Goal: Information Seeking & Learning: Learn about a topic

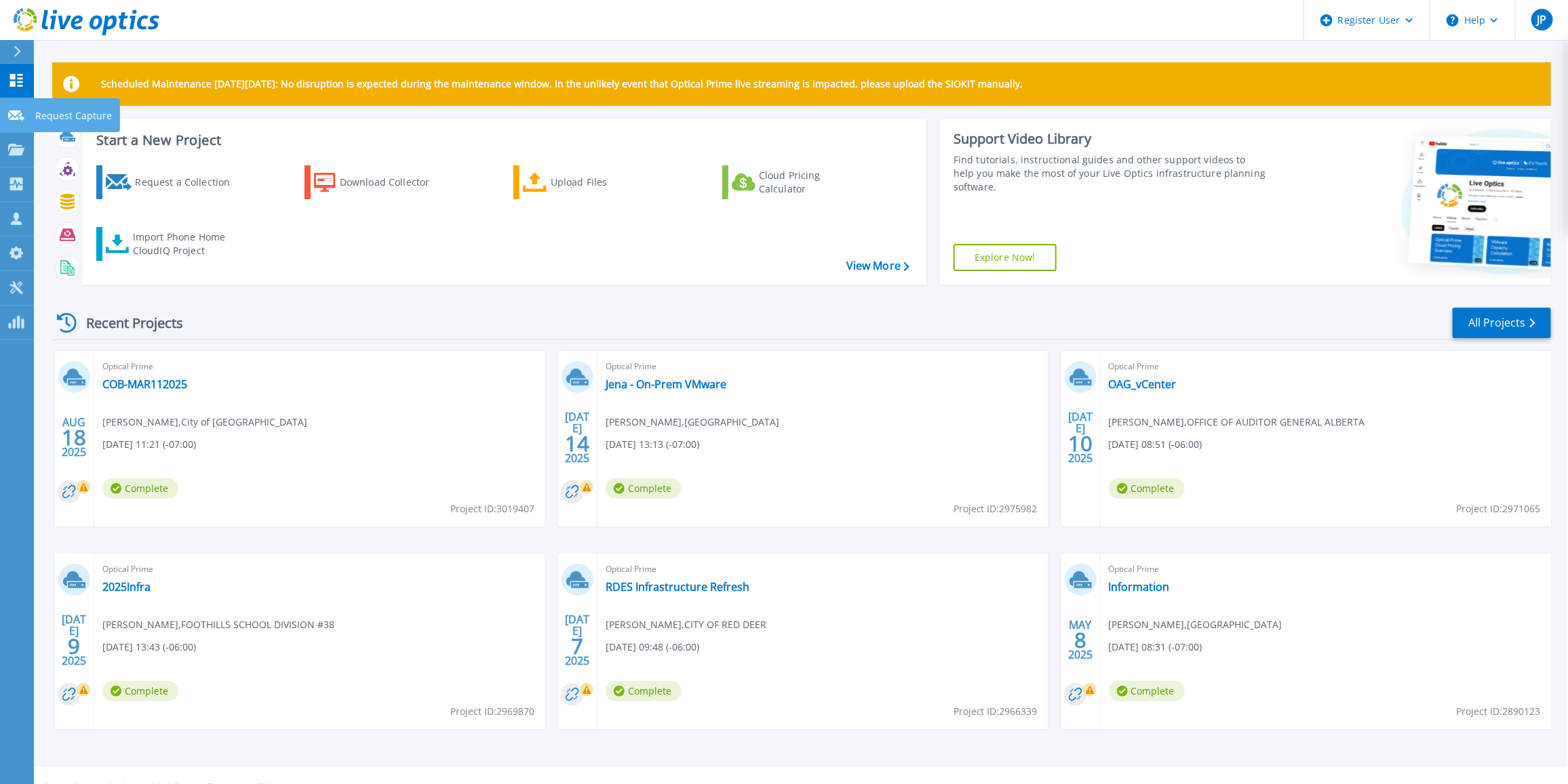
click at [17, 115] on icon at bounding box center [16, 115] width 16 height 10
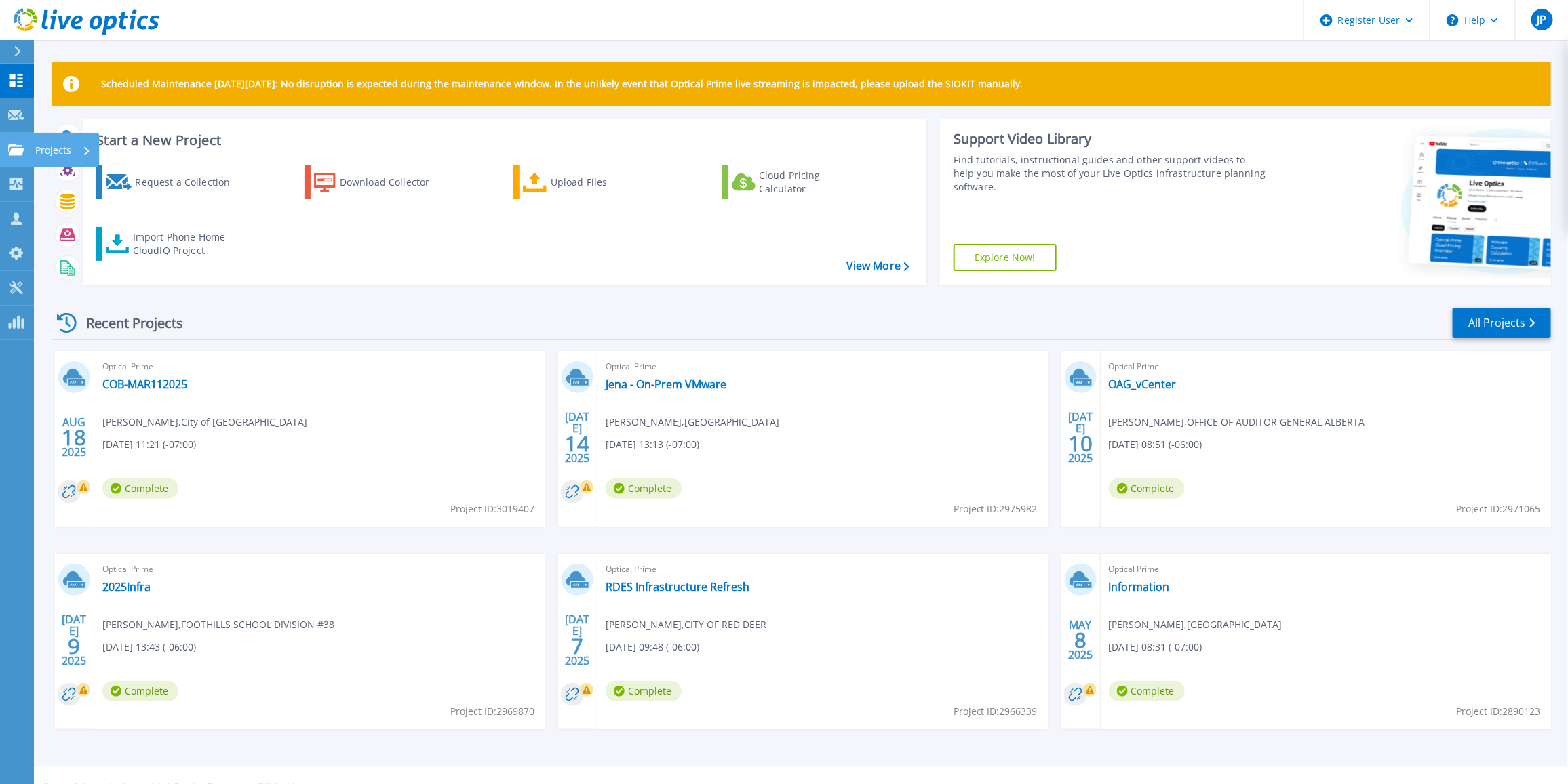
click at [17, 144] on icon at bounding box center [16, 150] width 16 height 11
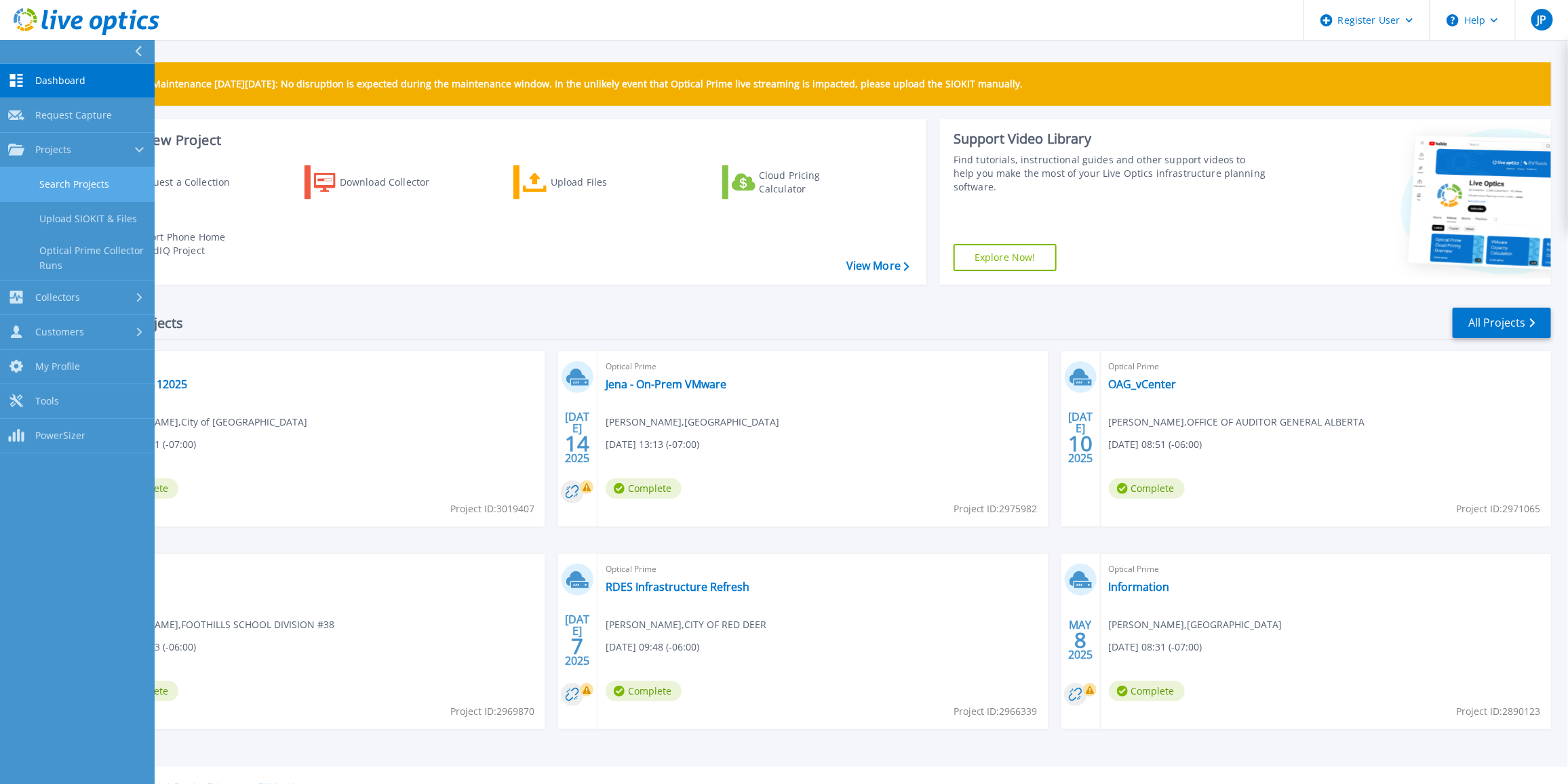
click at [45, 184] on link "Search Projects" at bounding box center [77, 184] width 154 height 35
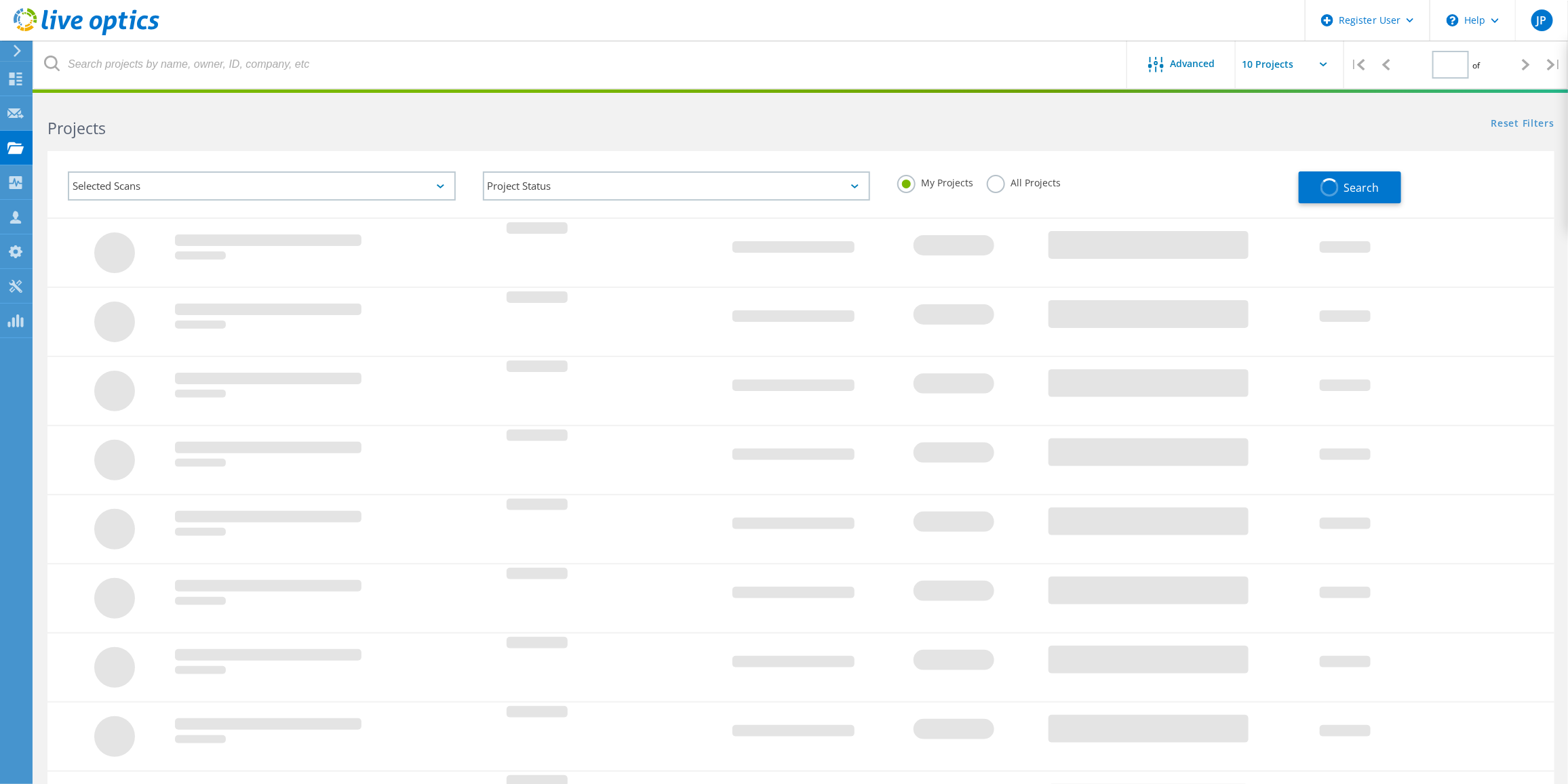
type input "1"
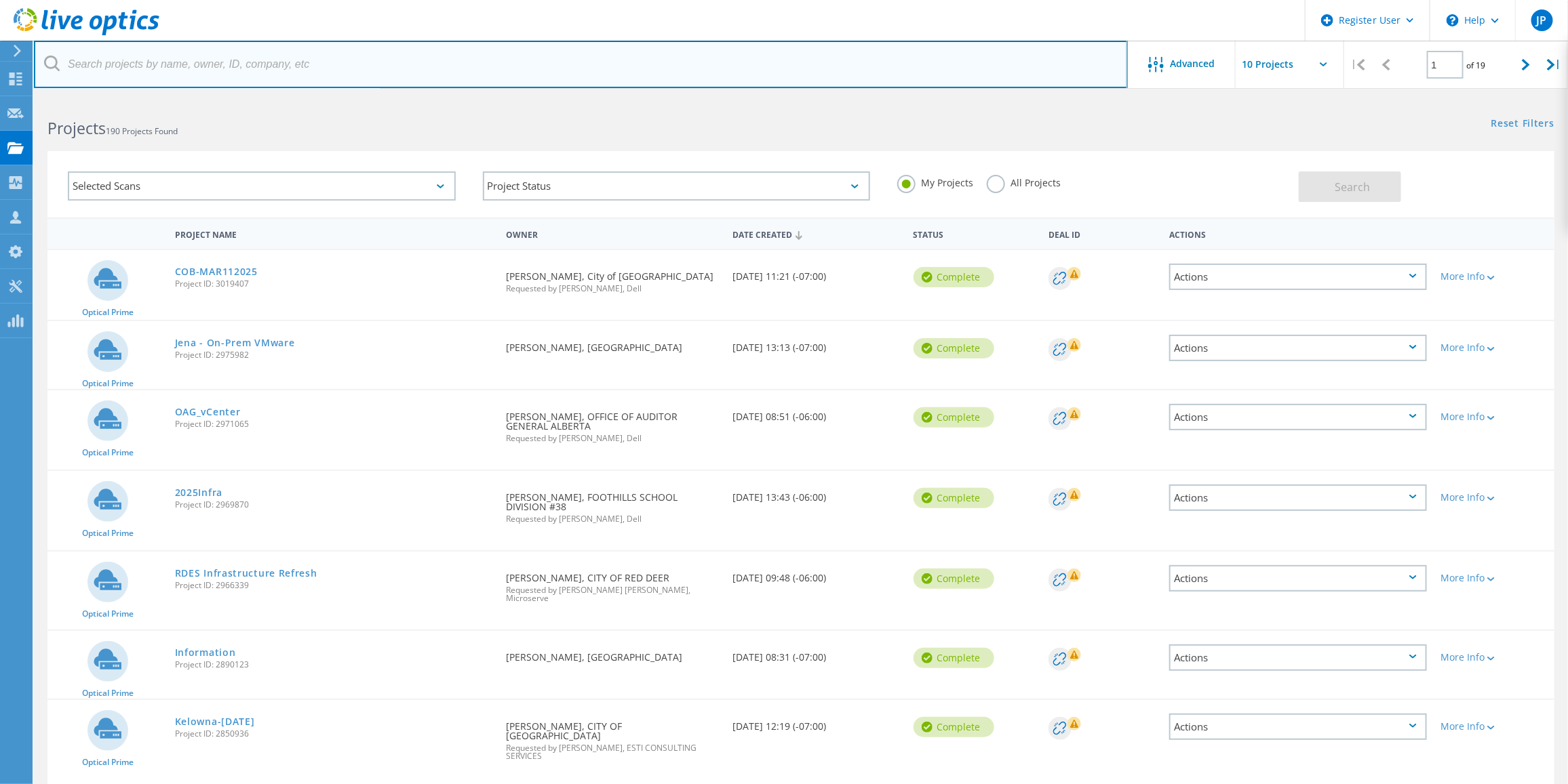
click at [117, 62] on input "text" at bounding box center [581, 64] width 1094 height 47
type input "sait"
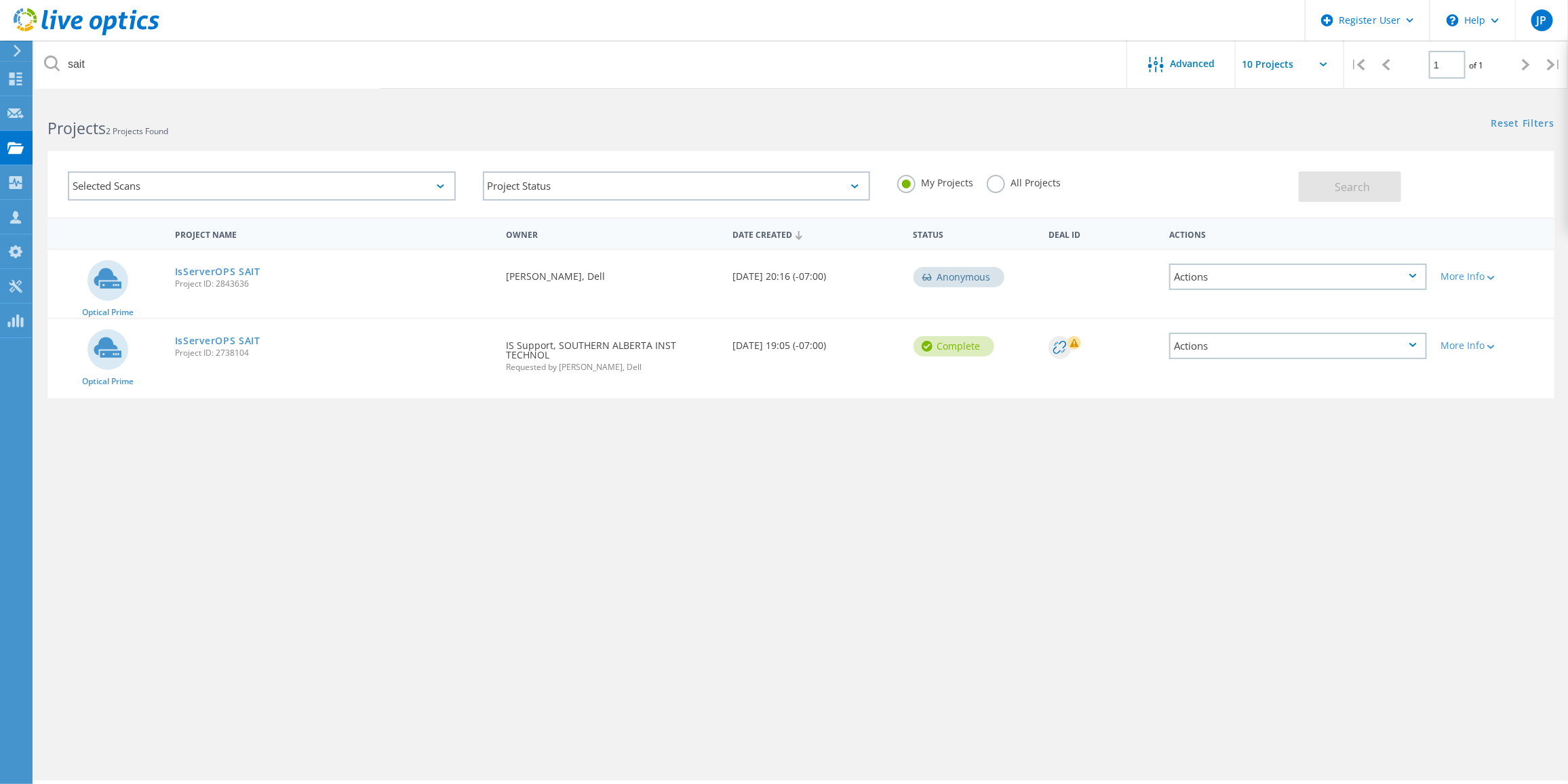
click at [1301, 275] on div "Actions" at bounding box center [1299, 277] width 258 height 26
click at [1052, 265] on div "Deal Id" at bounding box center [1102, 265] width 121 height 30
click at [235, 261] on div "IsServerOPS SAIT Project ID: 2843636" at bounding box center [334, 276] width 331 height 52
click at [231, 267] on link "IsServerOPS SAIT" at bounding box center [218, 272] width 86 height 9
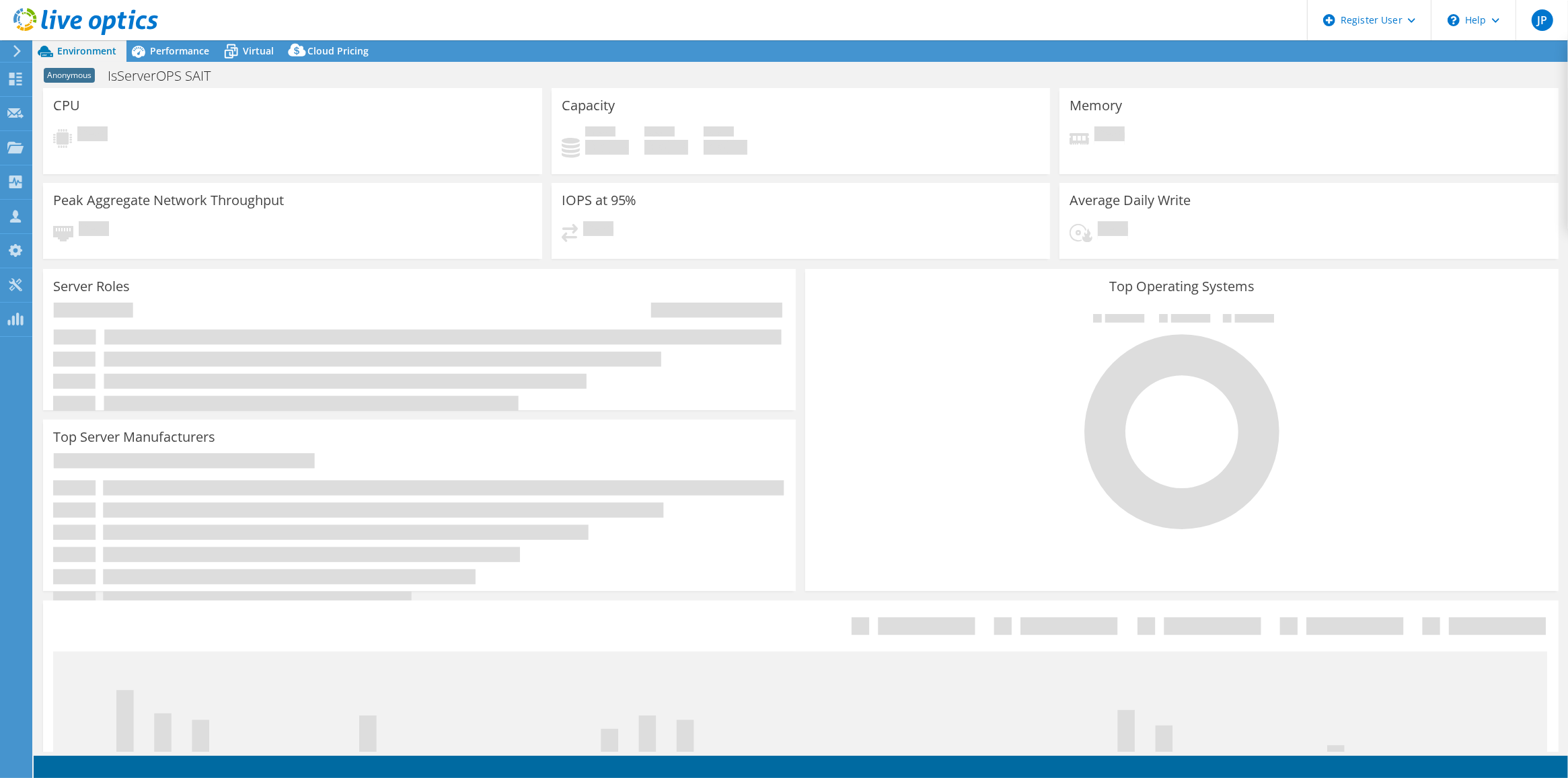
select select "USD"
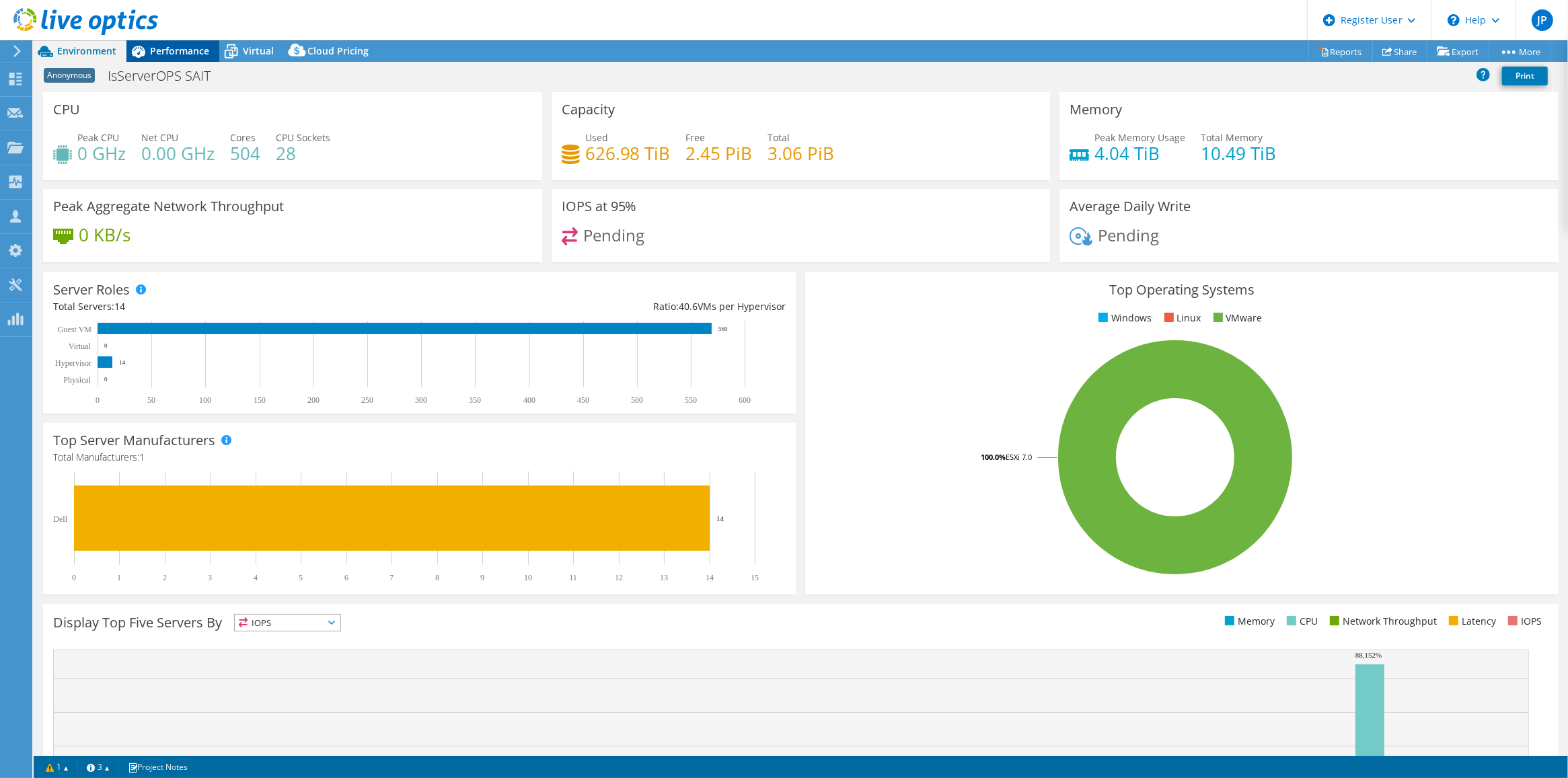
click at [162, 42] on div "Performance" at bounding box center [172, 50] width 92 height 21
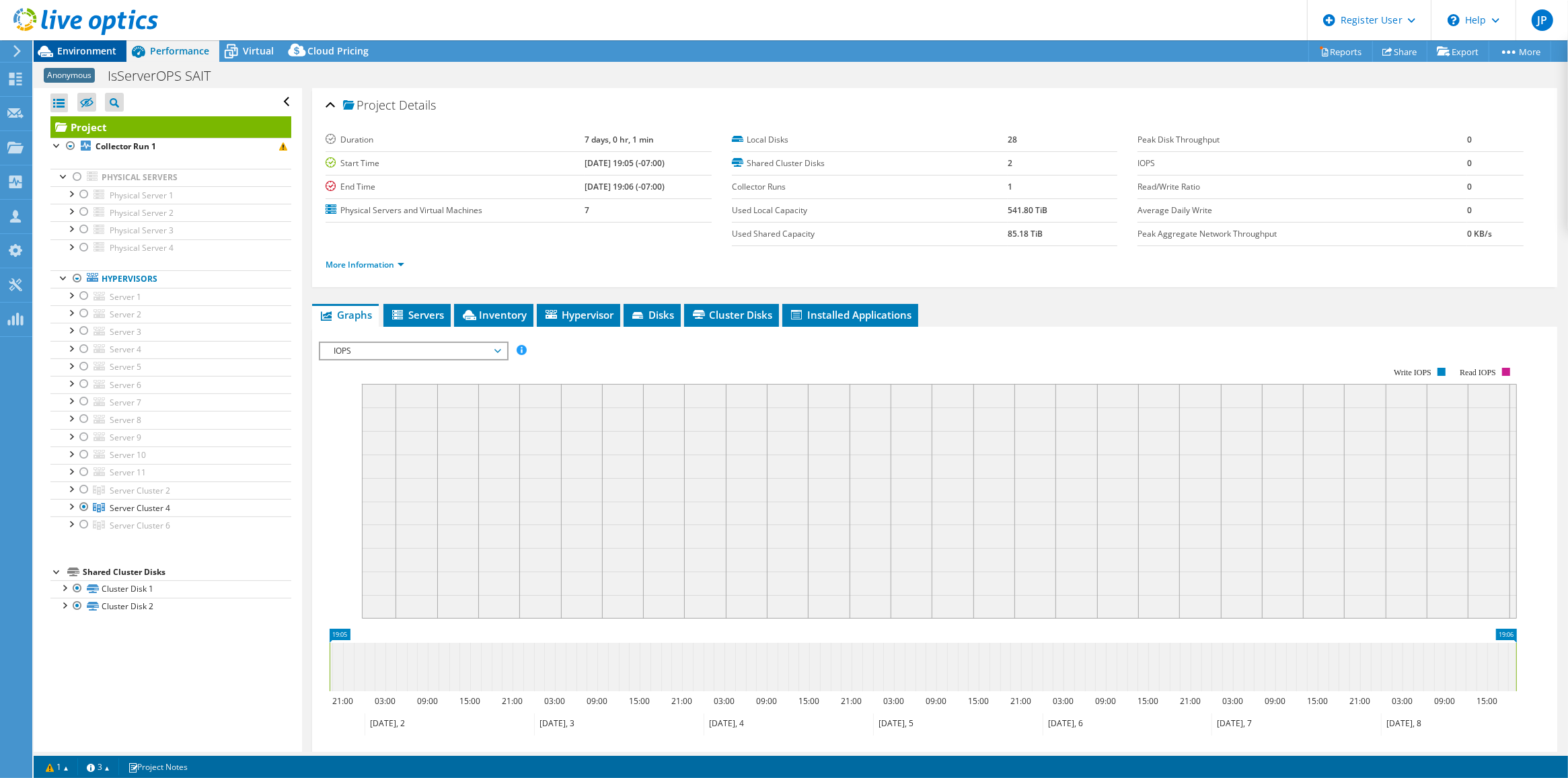
click at [97, 56] on span "Environment" at bounding box center [86, 51] width 59 height 13
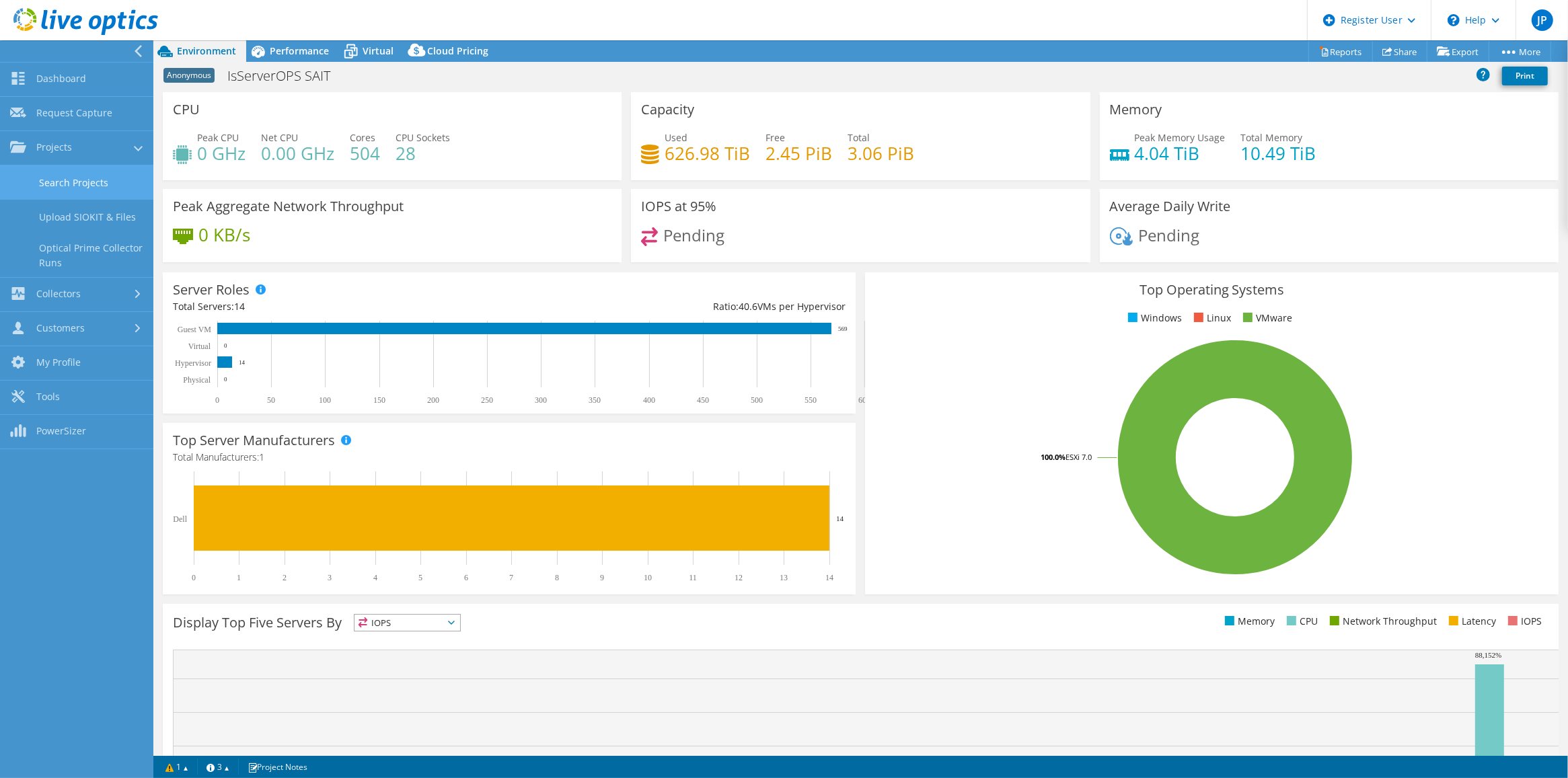
click at [82, 182] on link "Search Projects" at bounding box center [77, 182] width 153 height 35
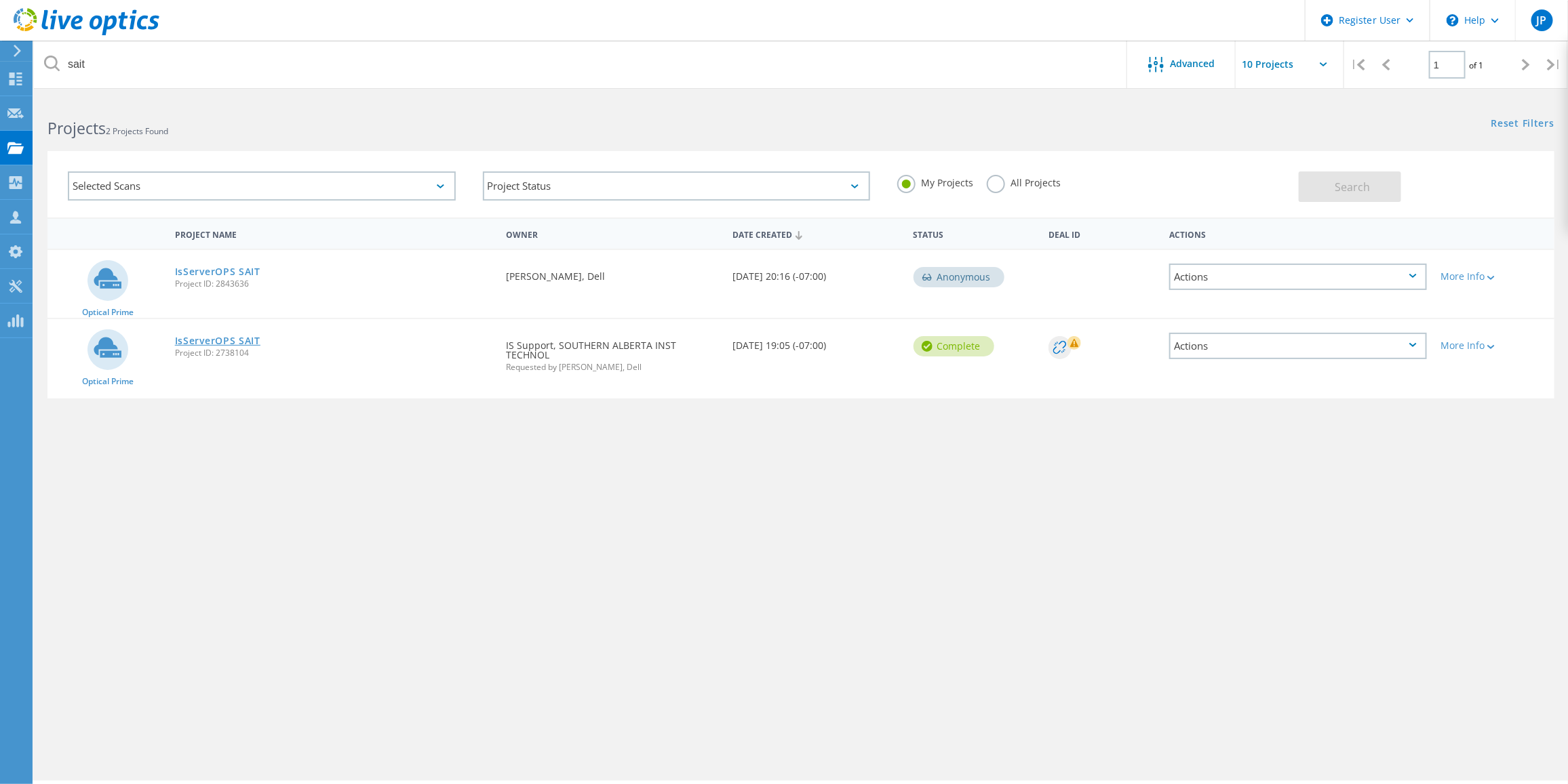
click at [232, 336] on link "IsServerOPS SAIT" at bounding box center [218, 341] width 86 height 9
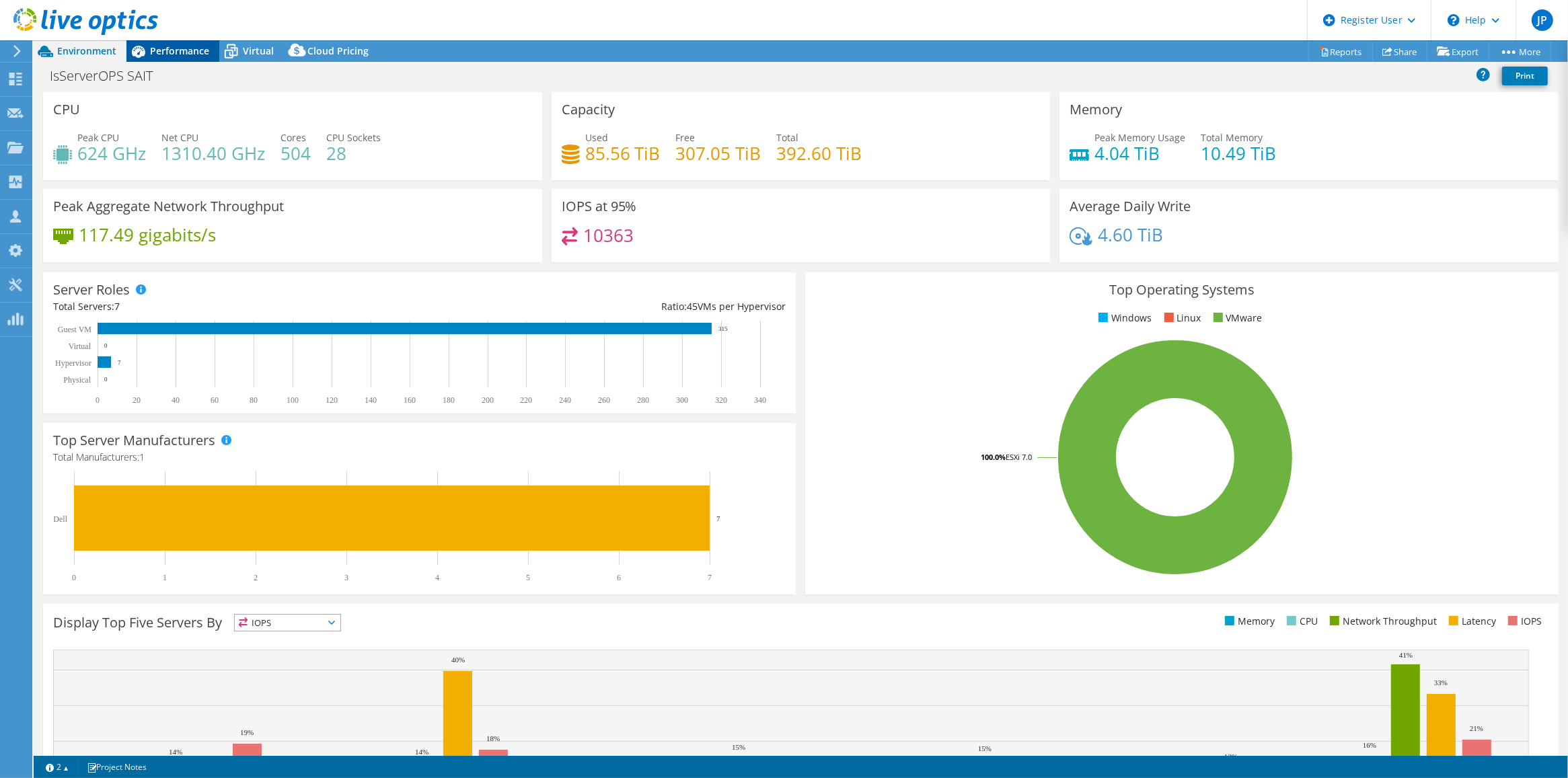
click at [177, 51] on span "Performance" at bounding box center [179, 51] width 59 height 13
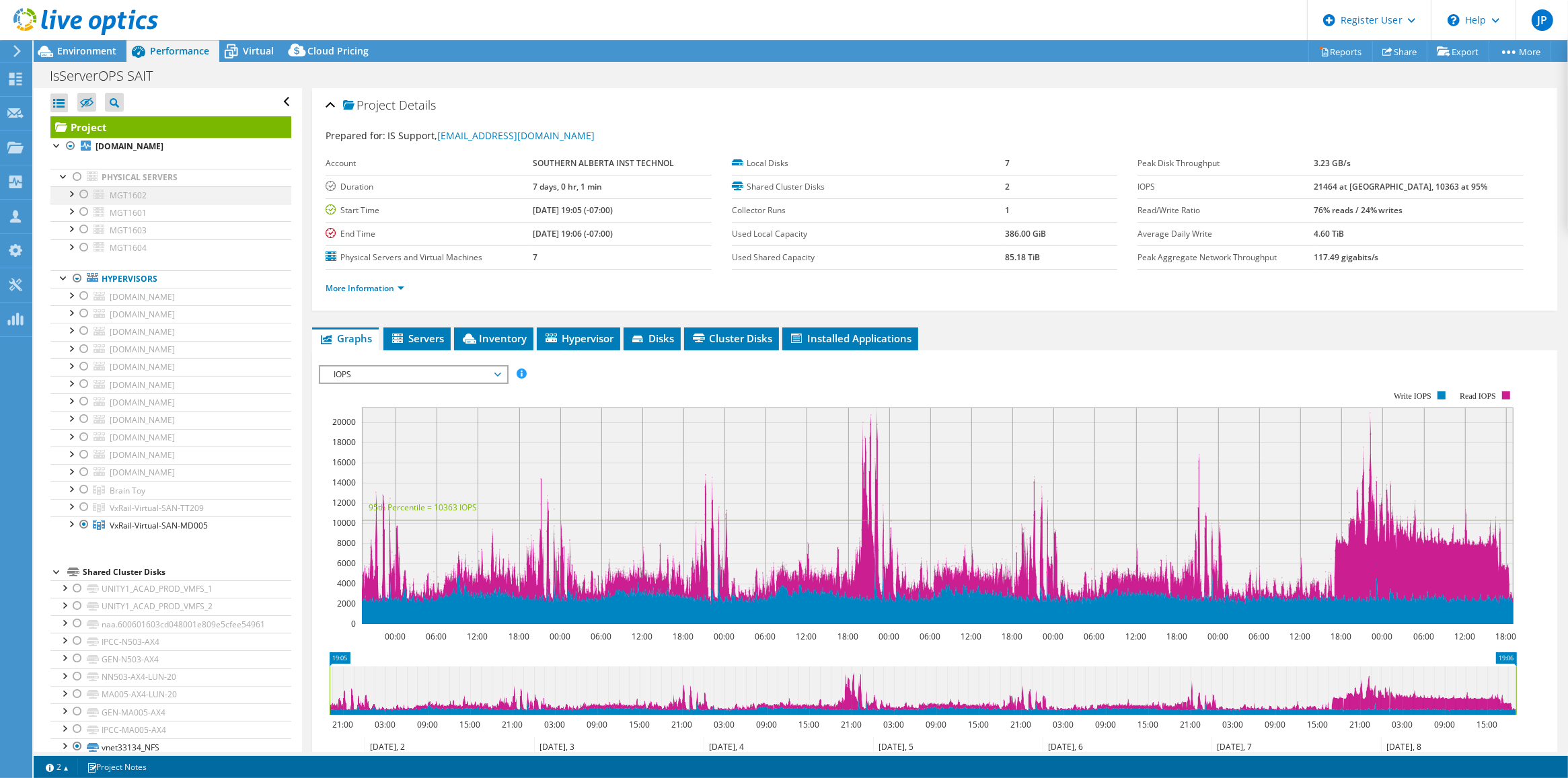
click at [73, 195] on div at bounding box center [70, 193] width 13 height 13
click at [68, 210] on div at bounding box center [70, 210] width 13 height 13
click at [68, 214] on div at bounding box center [70, 210] width 13 height 13
click at [71, 230] on div at bounding box center [70, 228] width 13 height 13
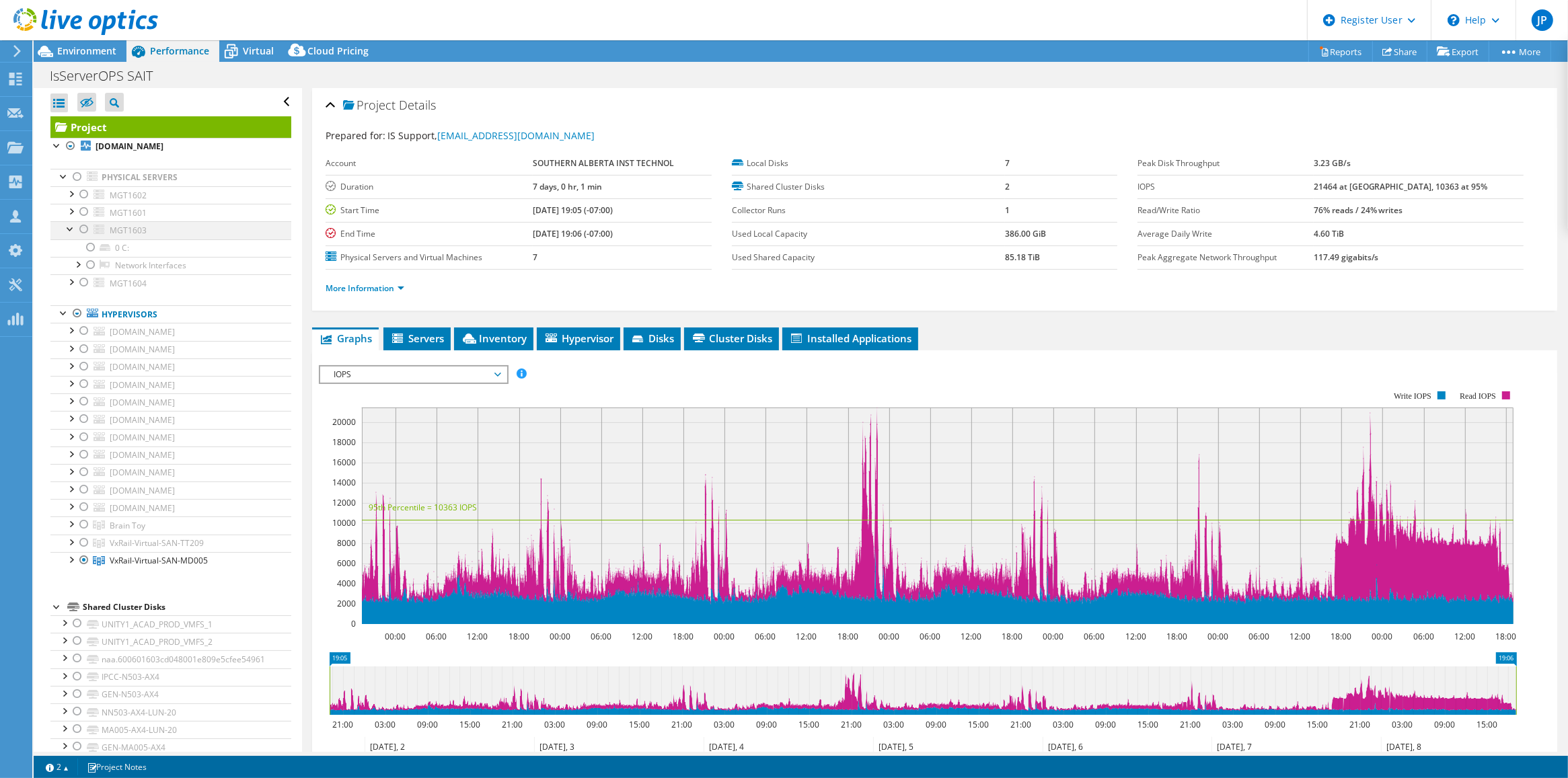
click at [68, 232] on div at bounding box center [70, 228] width 13 height 13
click at [71, 248] on div at bounding box center [70, 246] width 13 height 13
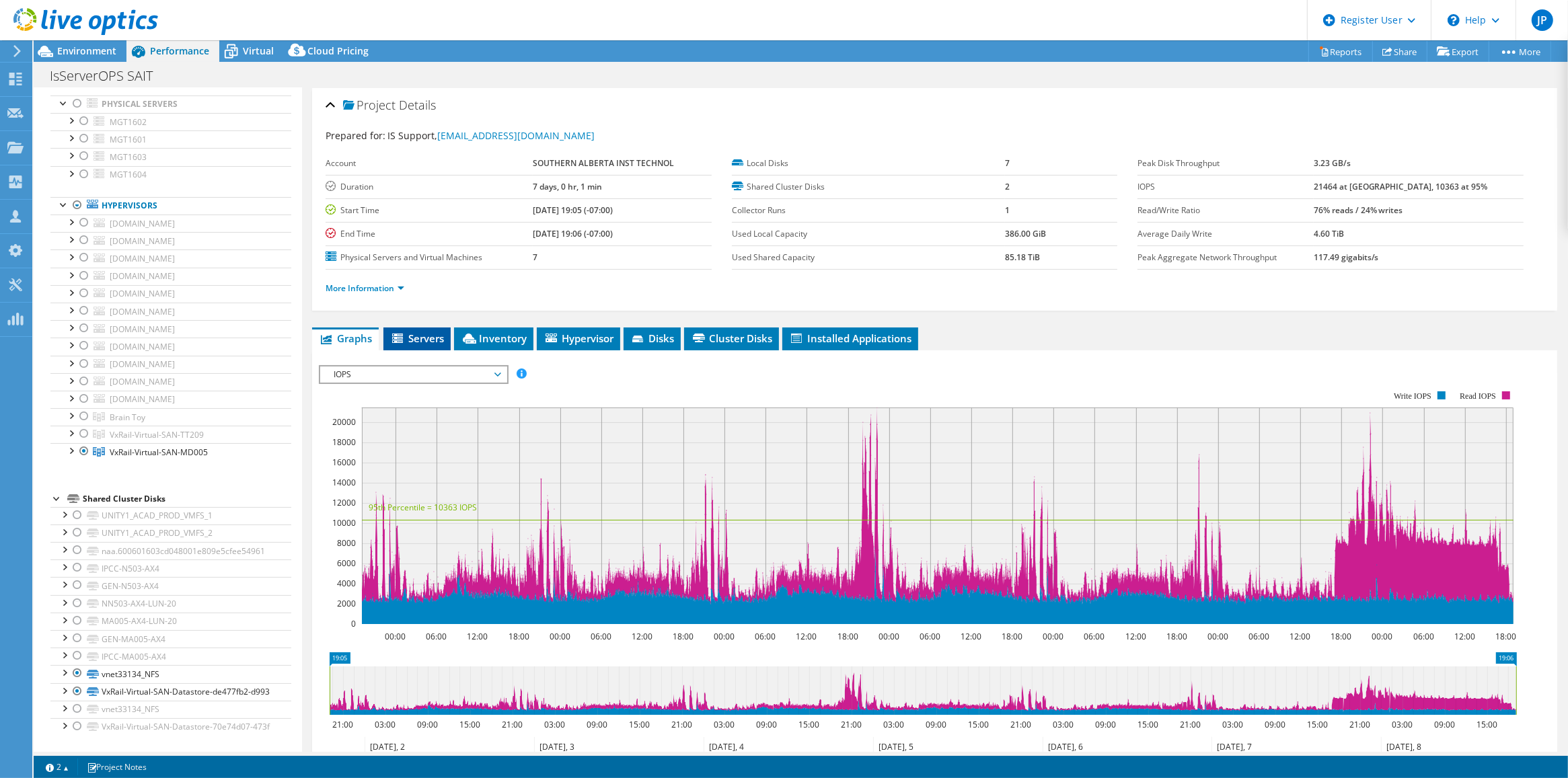
click at [414, 345] on span "Servers" at bounding box center [417, 338] width 54 height 13
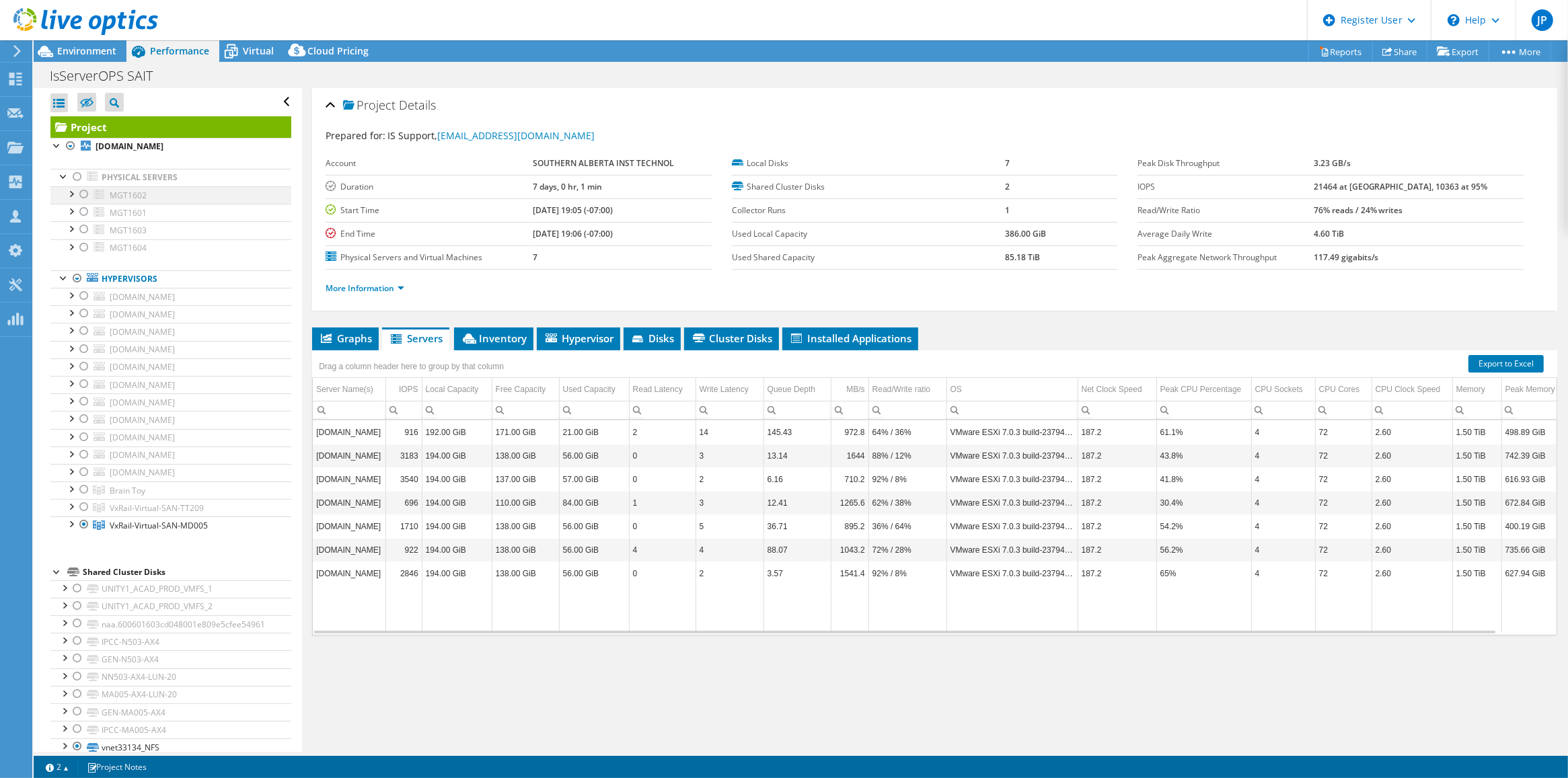
click at [69, 197] on div at bounding box center [70, 193] width 13 height 13
click at [69, 527] on div at bounding box center [70, 523] width 13 height 13
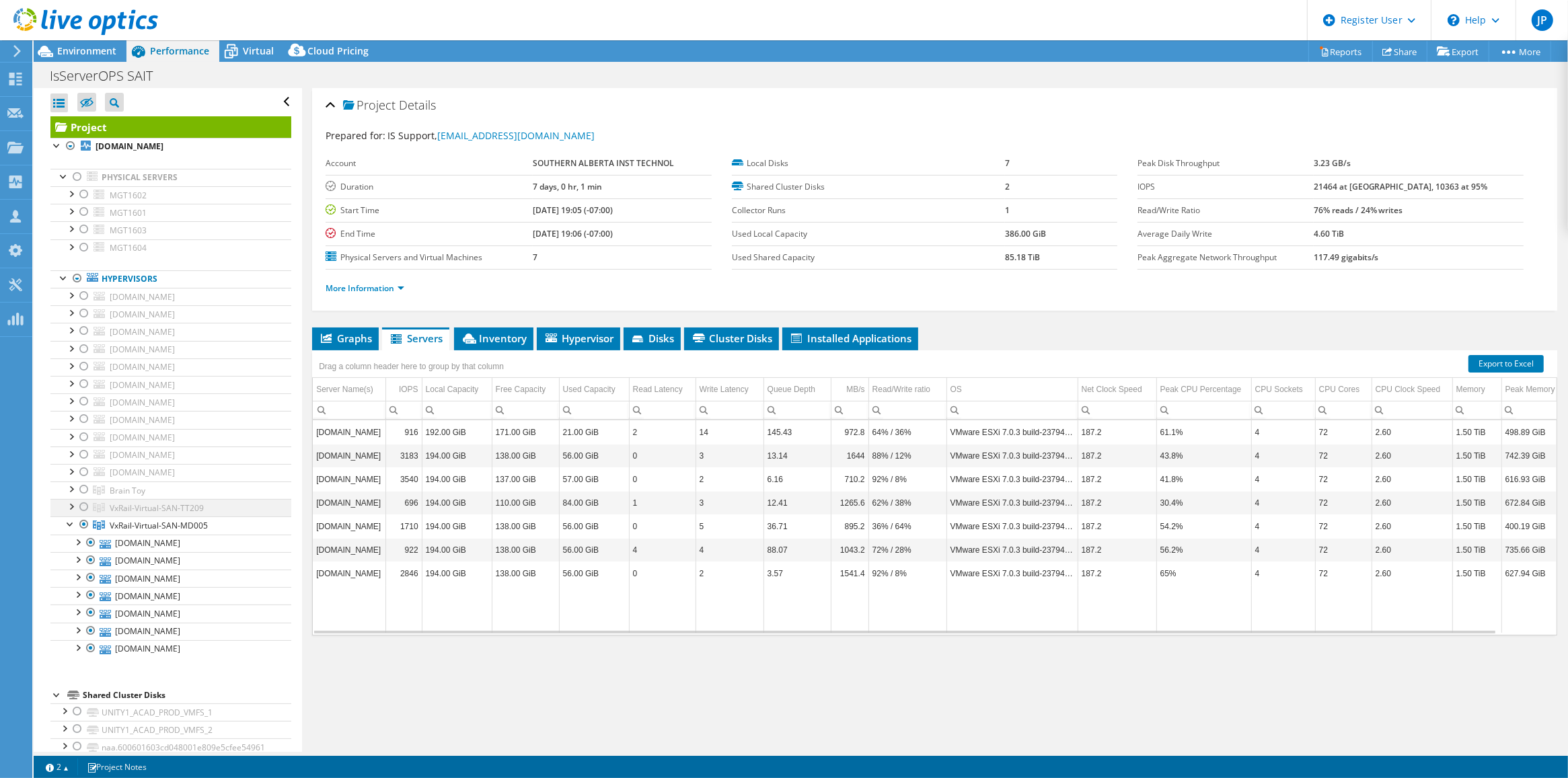
click at [73, 506] on div at bounding box center [70, 505] width 13 height 13
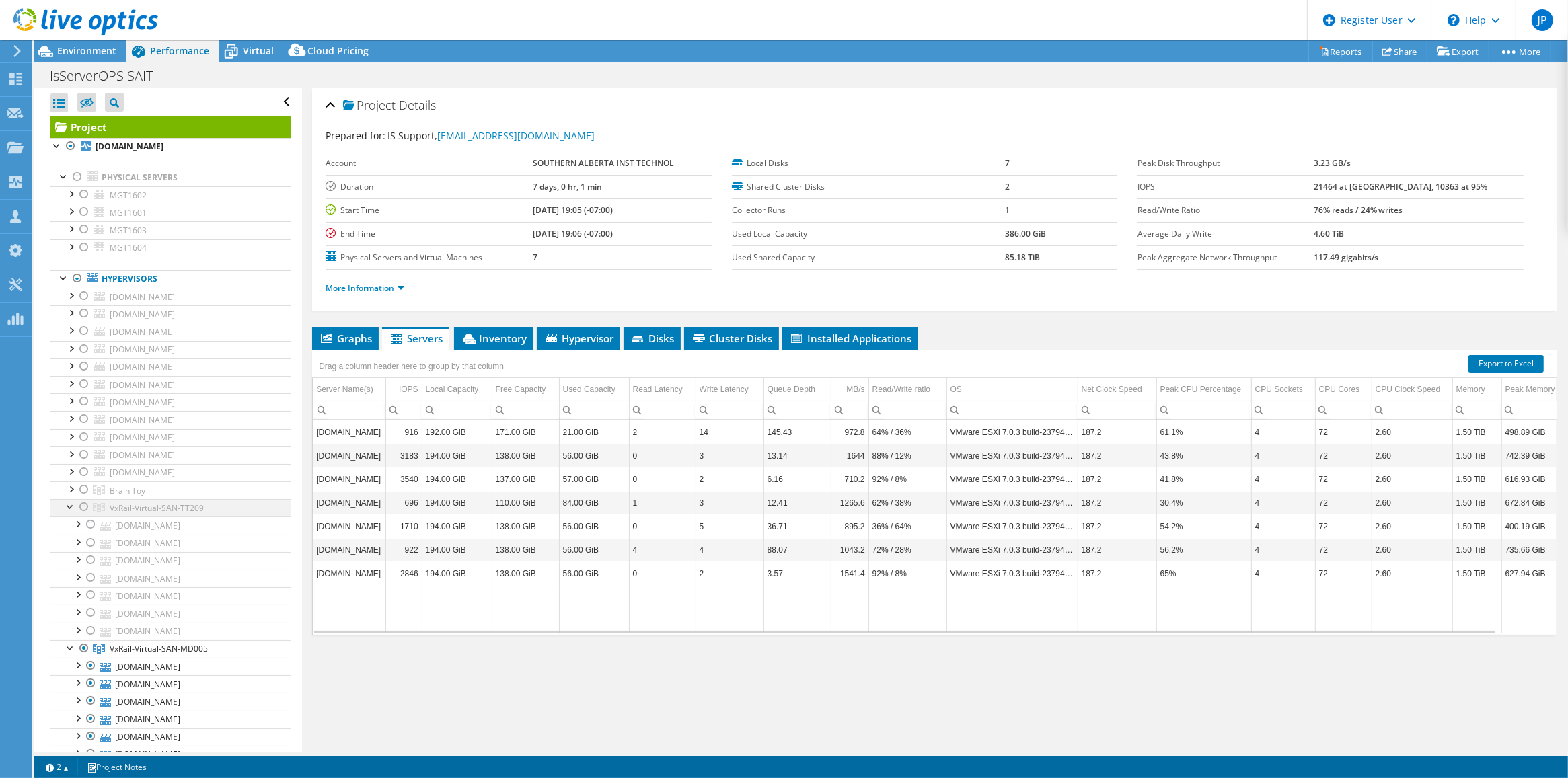
click at [86, 512] on div at bounding box center [84, 506] width 13 height 16
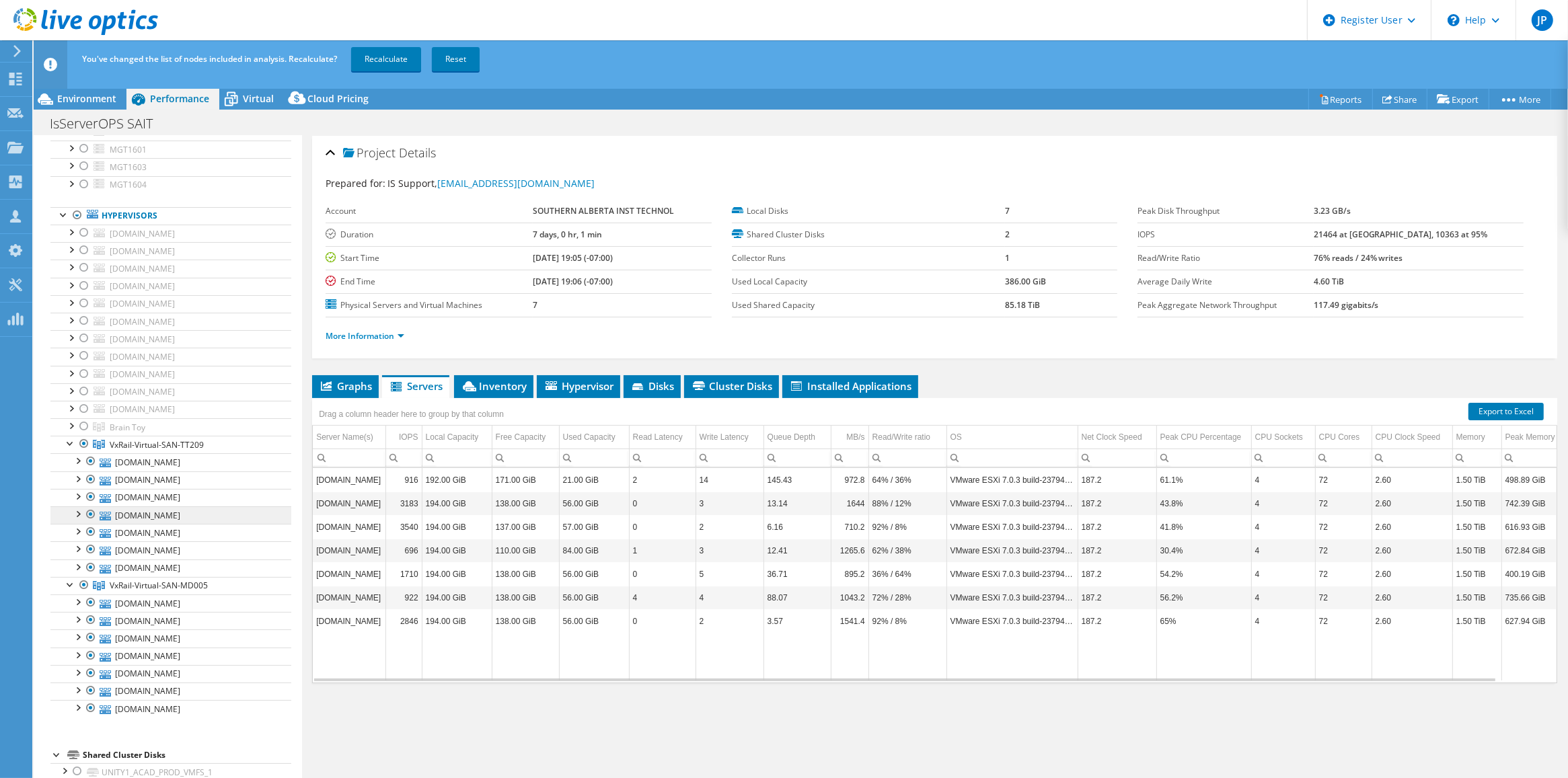
scroll to position [168, 0]
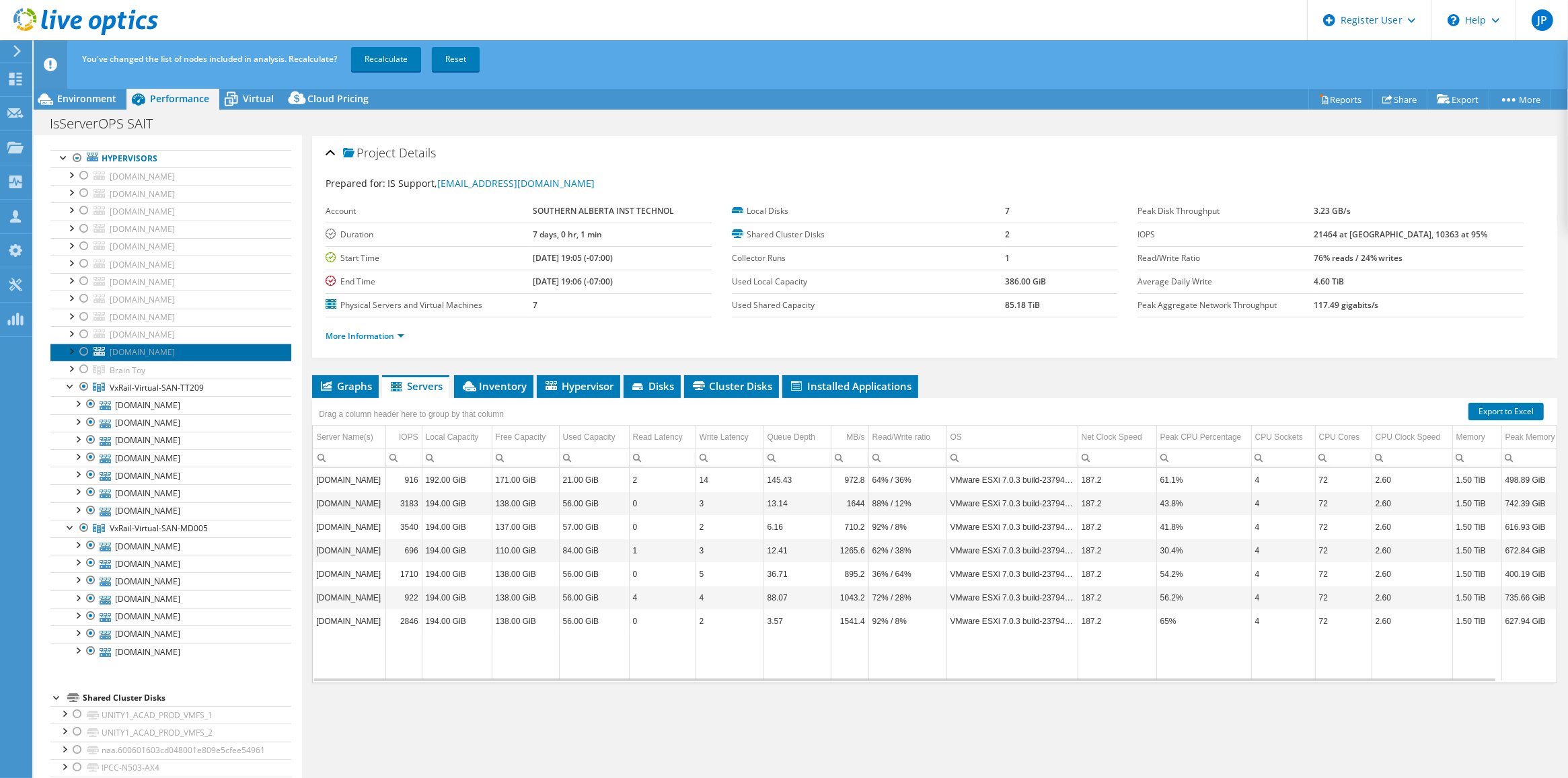
click at [186, 361] on link "[DOMAIN_NAME]" at bounding box center [171, 352] width 241 height 18
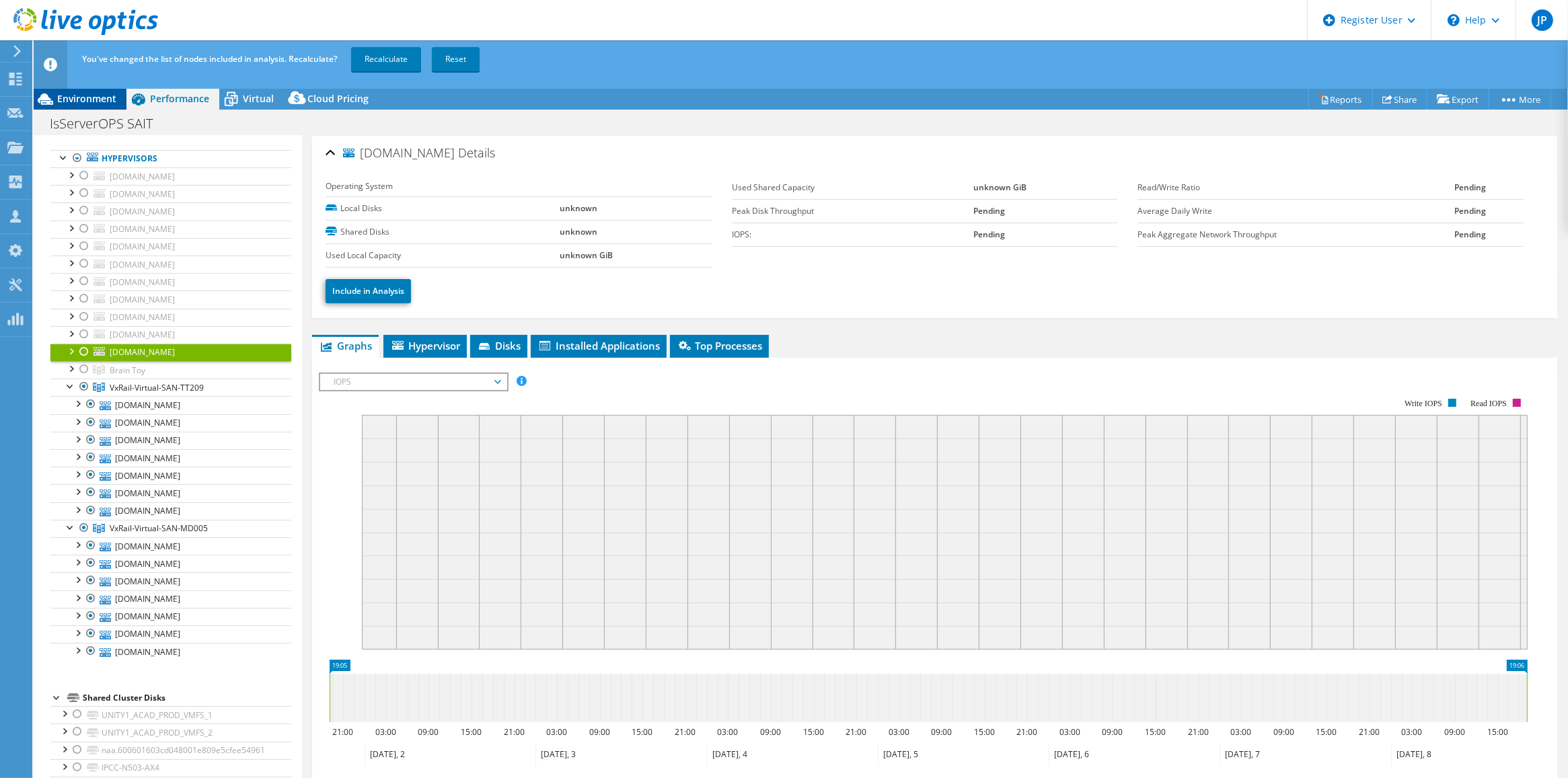
click at [83, 102] on span "Environment" at bounding box center [86, 99] width 59 height 13
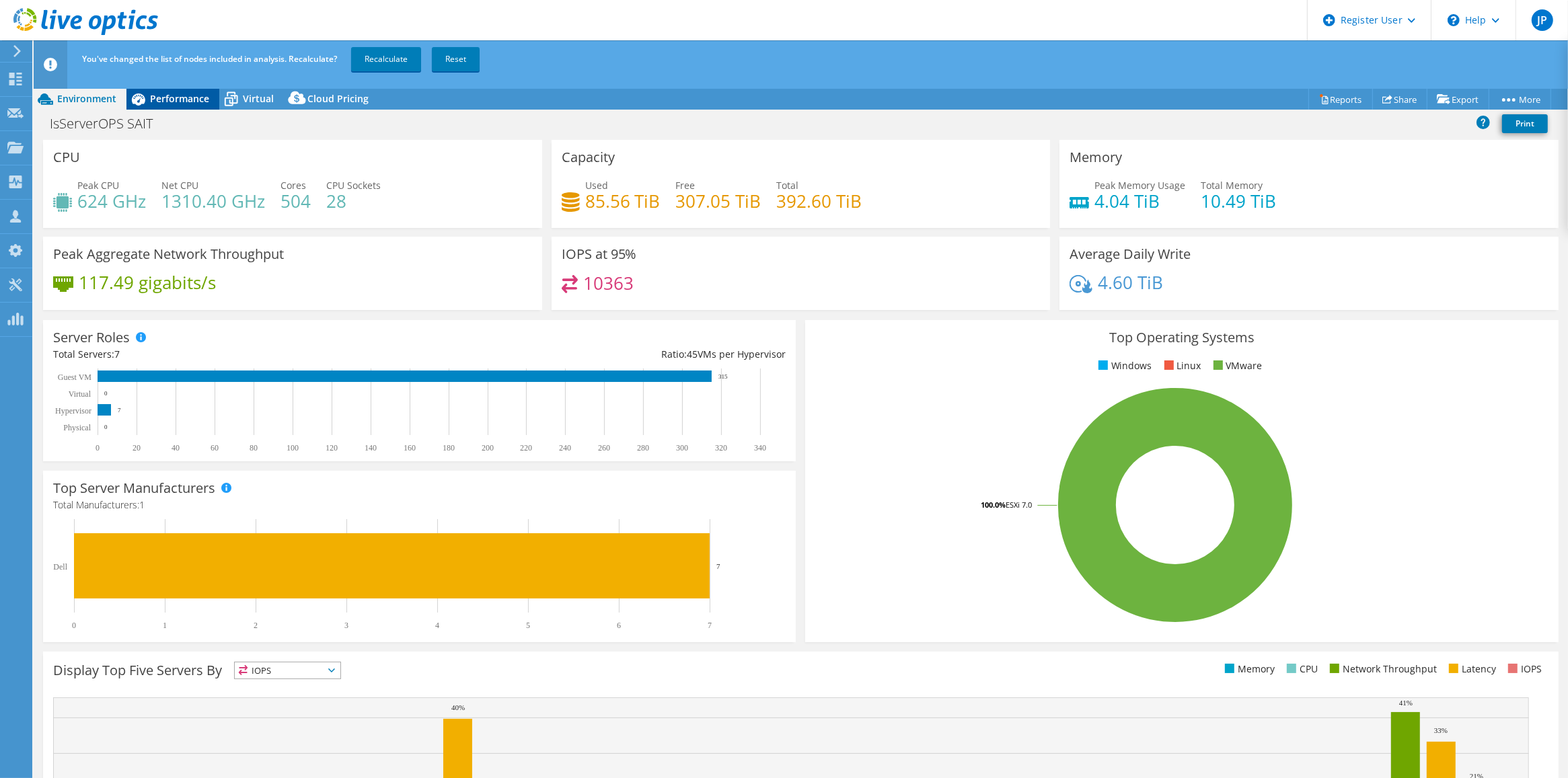
click at [191, 100] on span "Performance" at bounding box center [179, 99] width 59 height 13
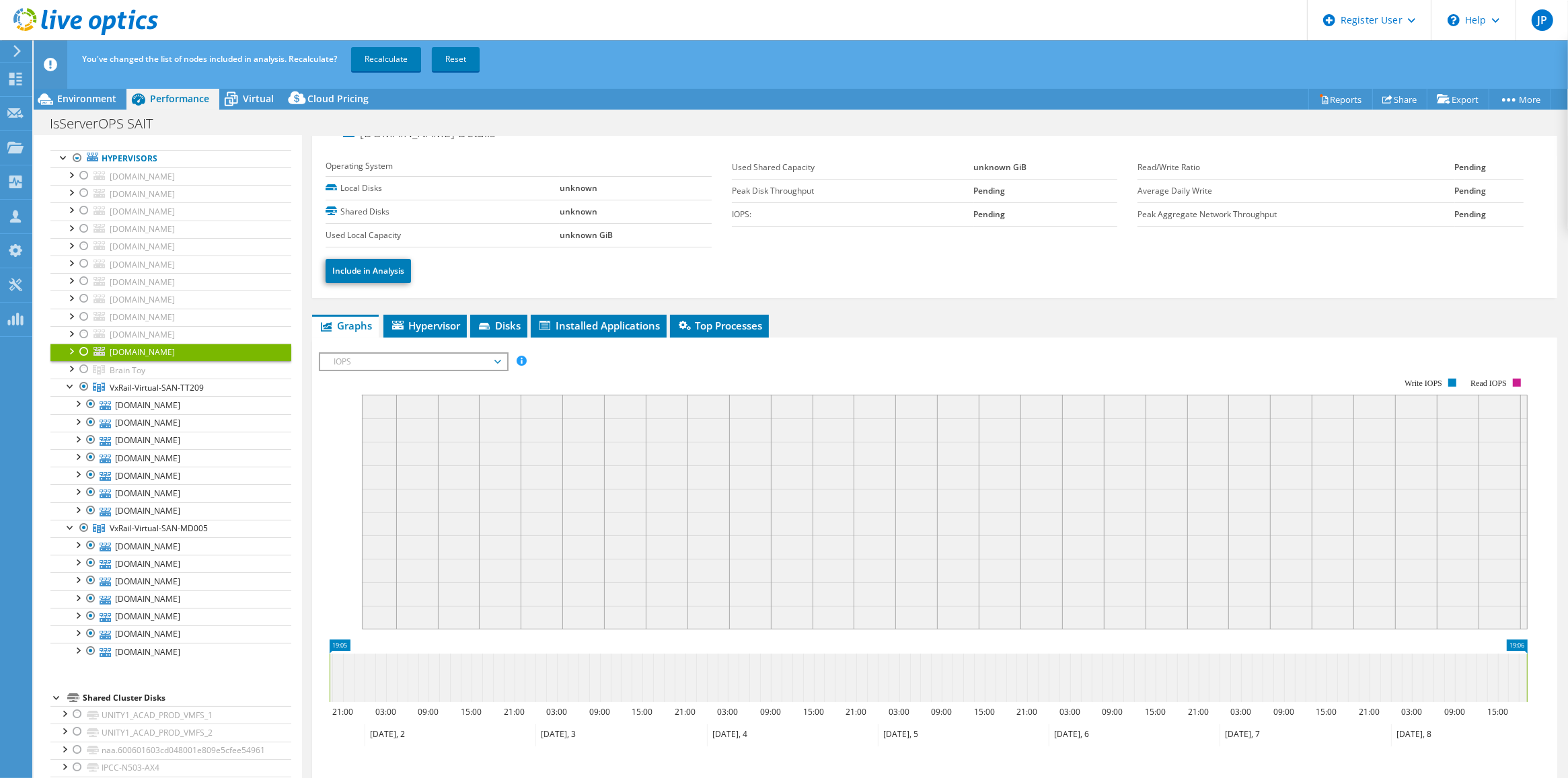
scroll to position [0, 0]
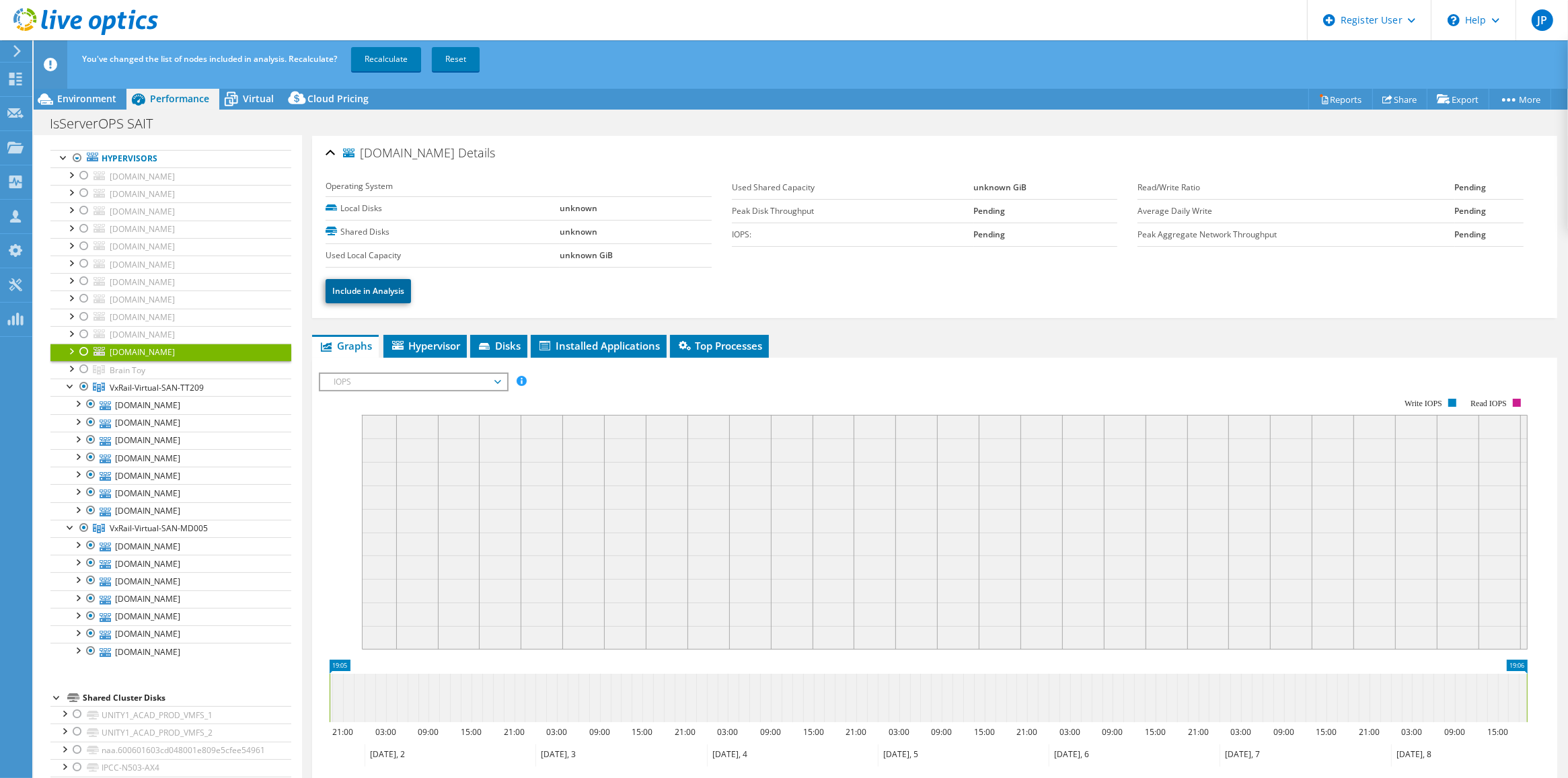
click at [368, 288] on link "Include in Analysis" at bounding box center [368, 291] width 85 height 24
click at [428, 344] on span "Hypervisor" at bounding box center [425, 346] width 70 height 13
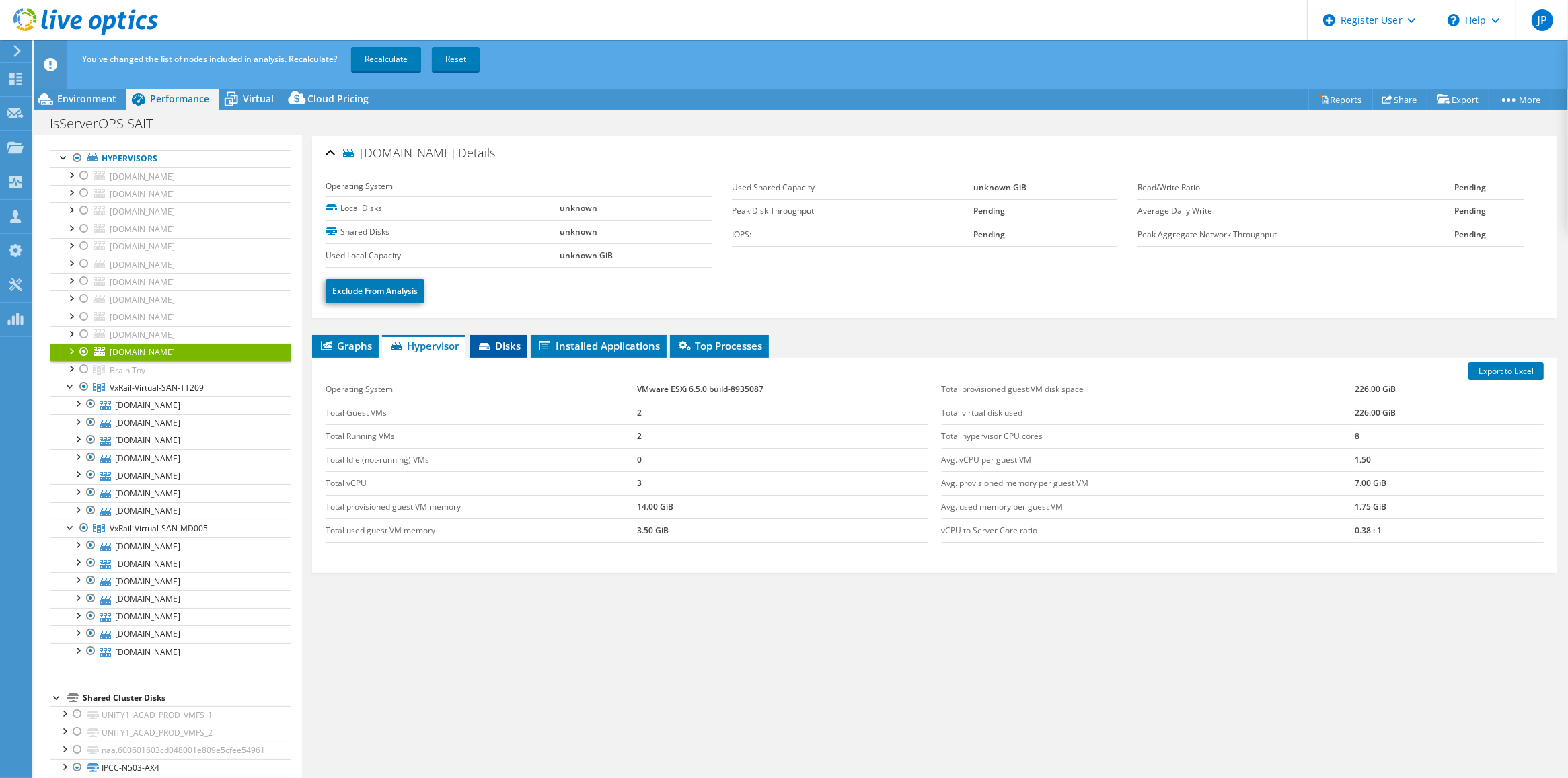
click at [512, 347] on span "Disks" at bounding box center [499, 346] width 44 height 13
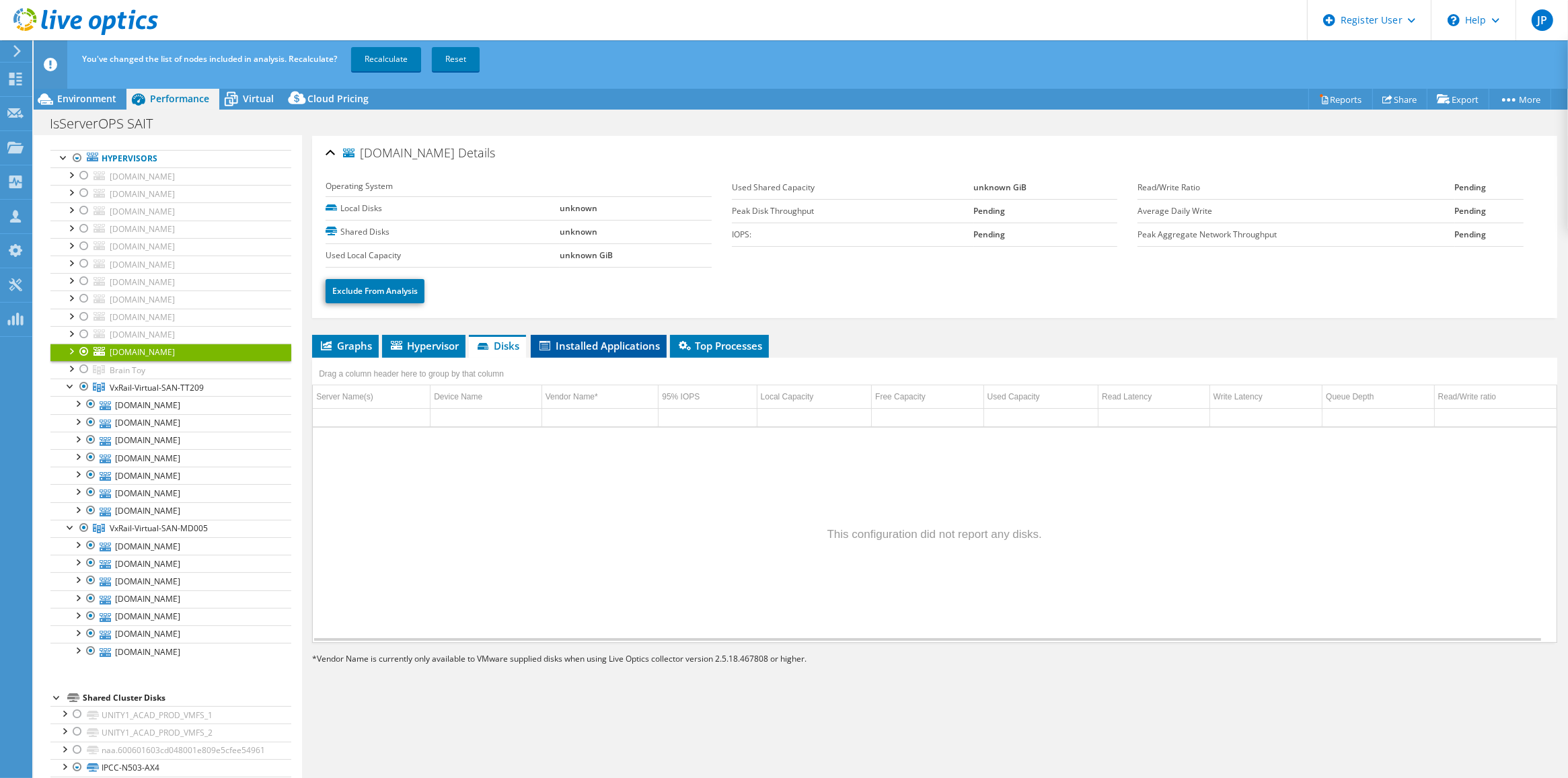
click at [586, 341] on span "Installed Applications" at bounding box center [598, 346] width 122 height 13
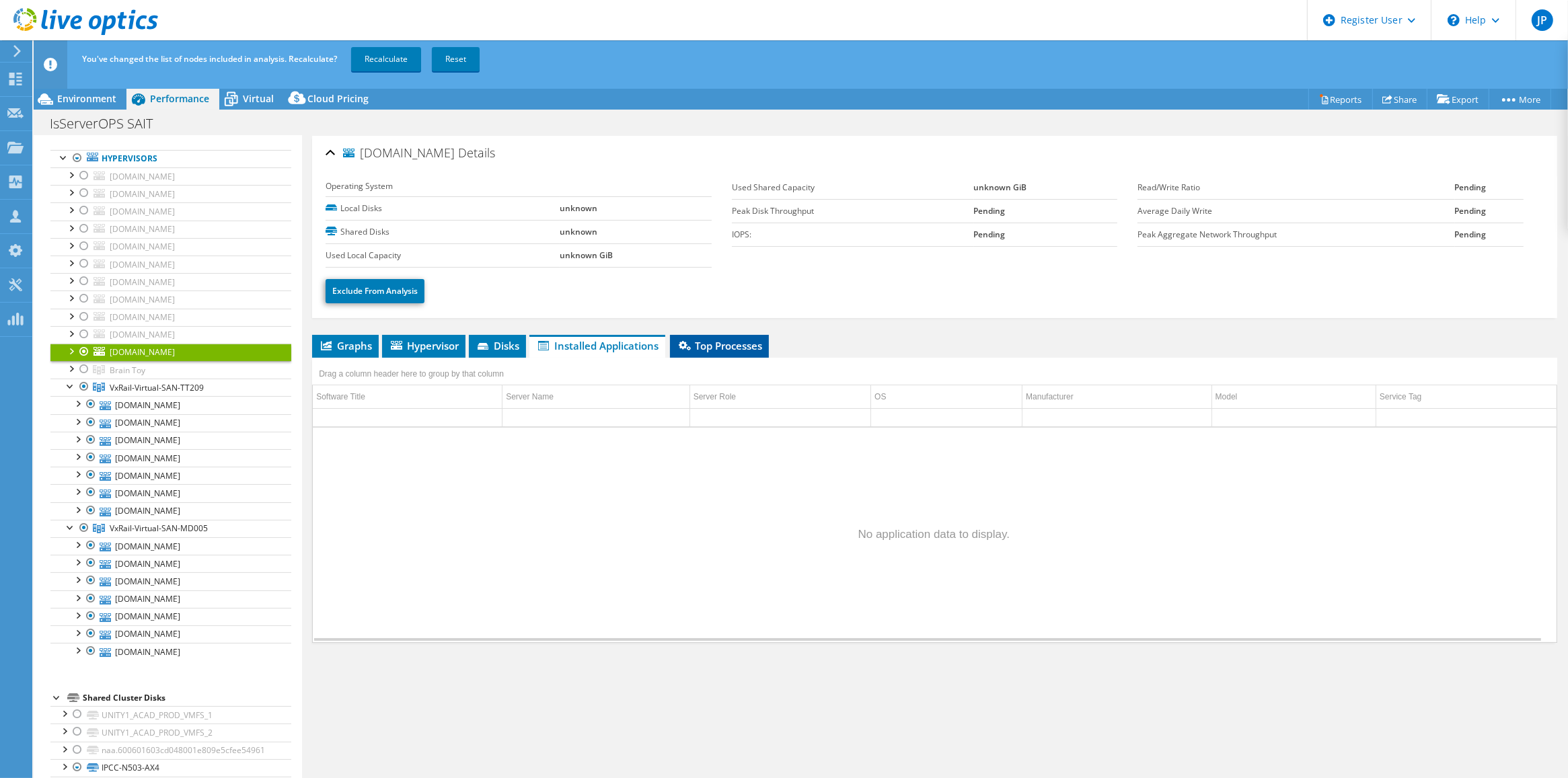
click at [735, 350] on span "Top Processes" at bounding box center [719, 346] width 85 height 13
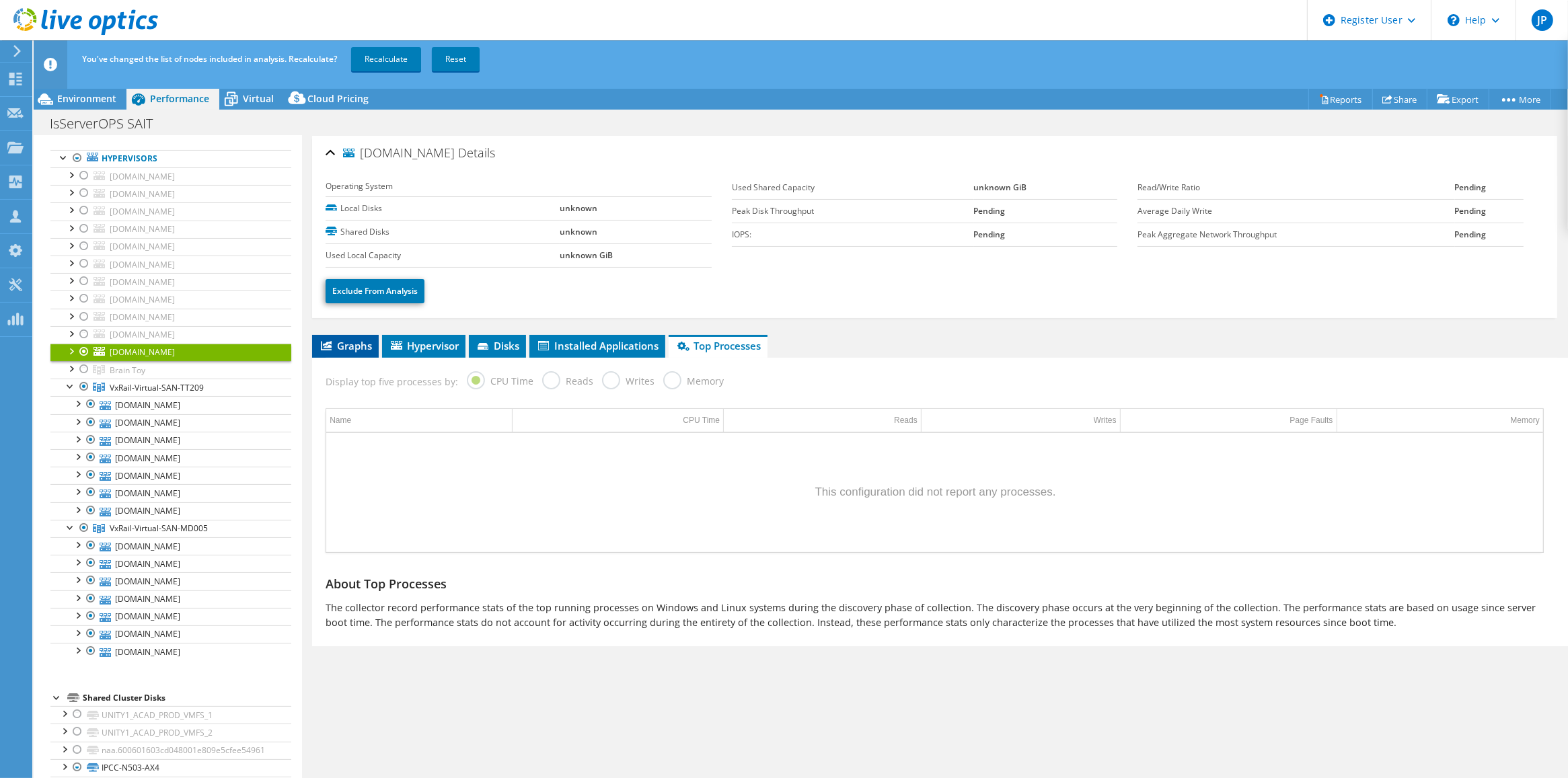
click at [345, 340] on span "Graphs" at bounding box center [345, 346] width 53 height 13
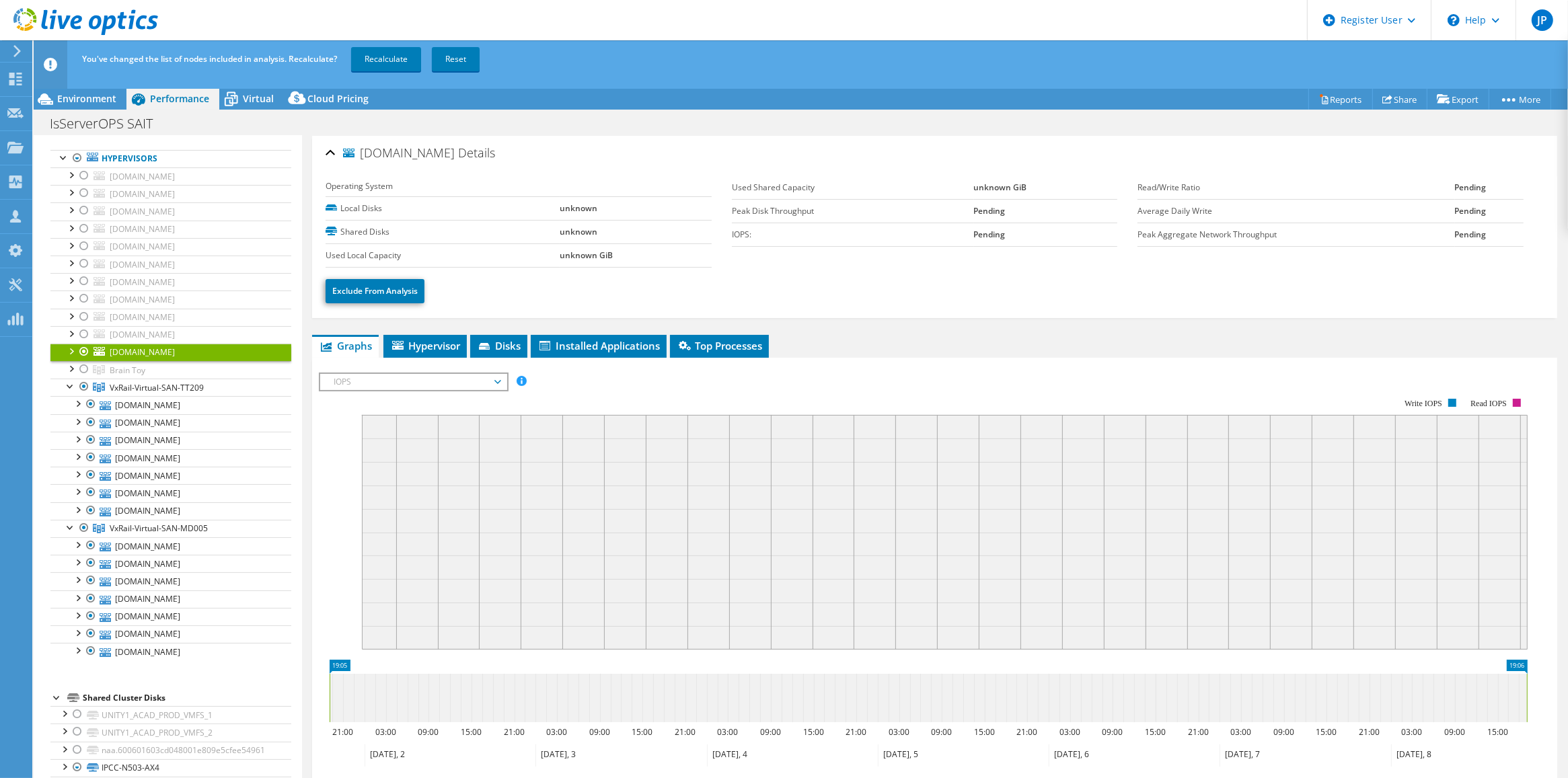
click at [455, 152] on span "[DOMAIN_NAME]" at bounding box center [399, 153] width 112 height 13
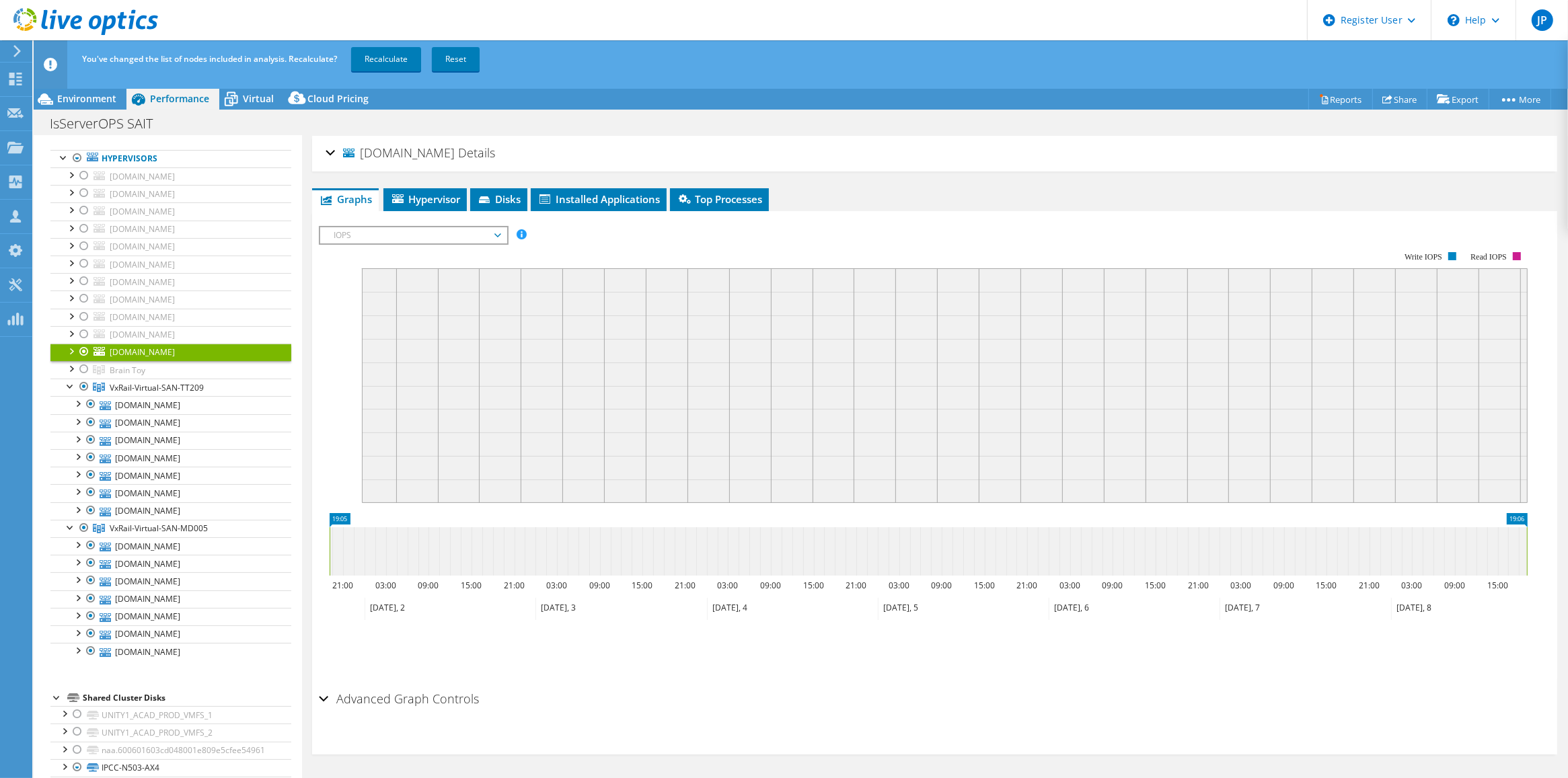
click at [422, 153] on span "[DOMAIN_NAME]" at bounding box center [399, 153] width 112 height 13
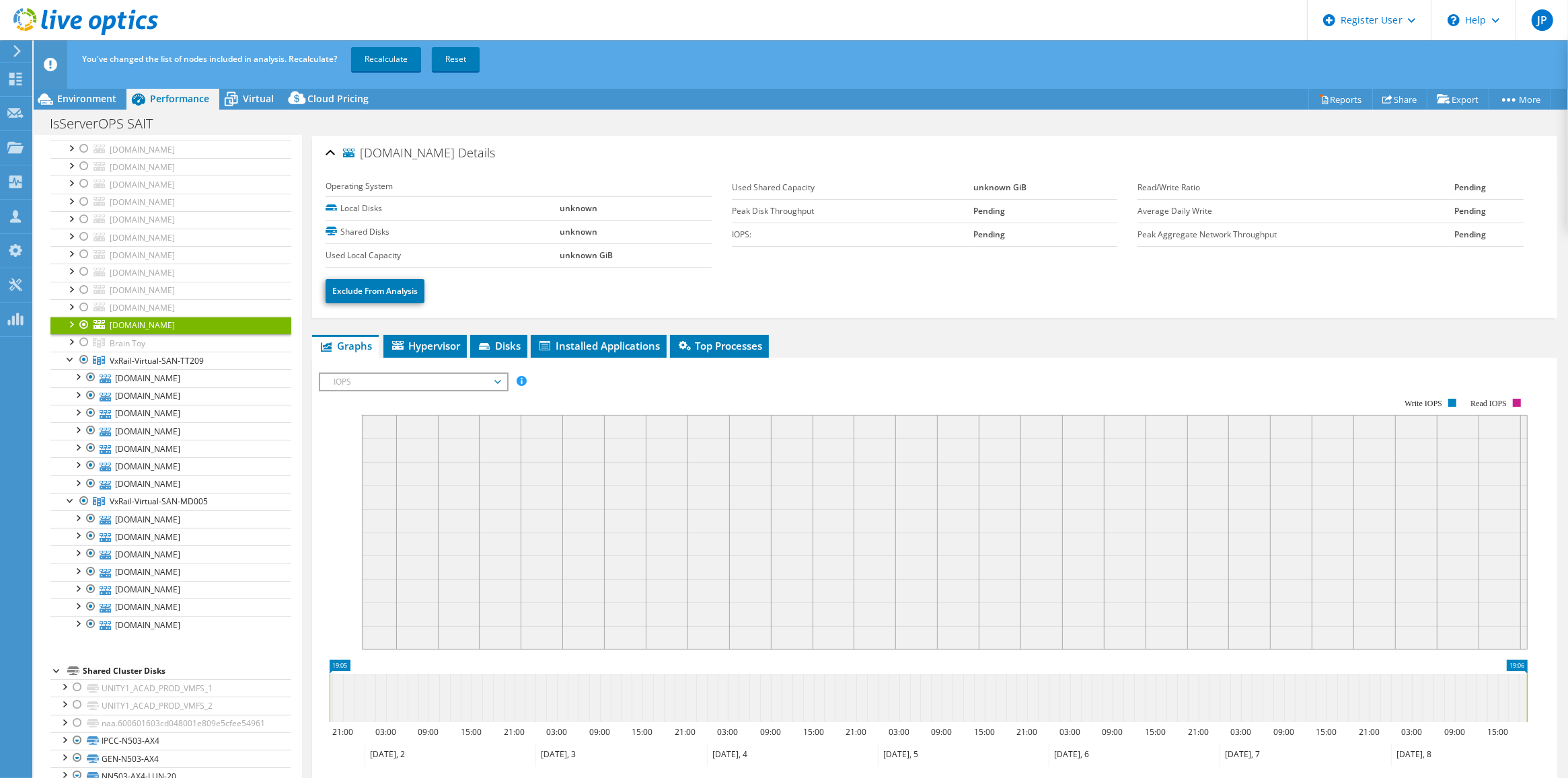
scroll to position [252, 0]
